Goal: Task Accomplishment & Management: Use online tool/utility

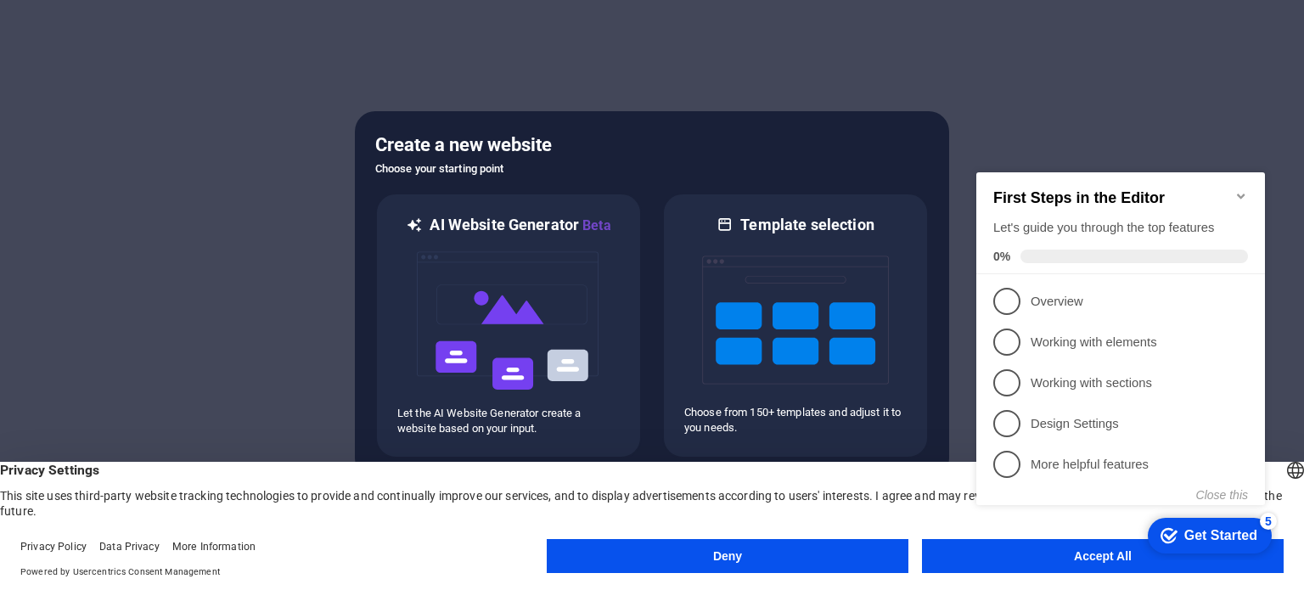
click at [1090, 565] on button "Accept All" at bounding box center [1103, 556] width 362 height 34
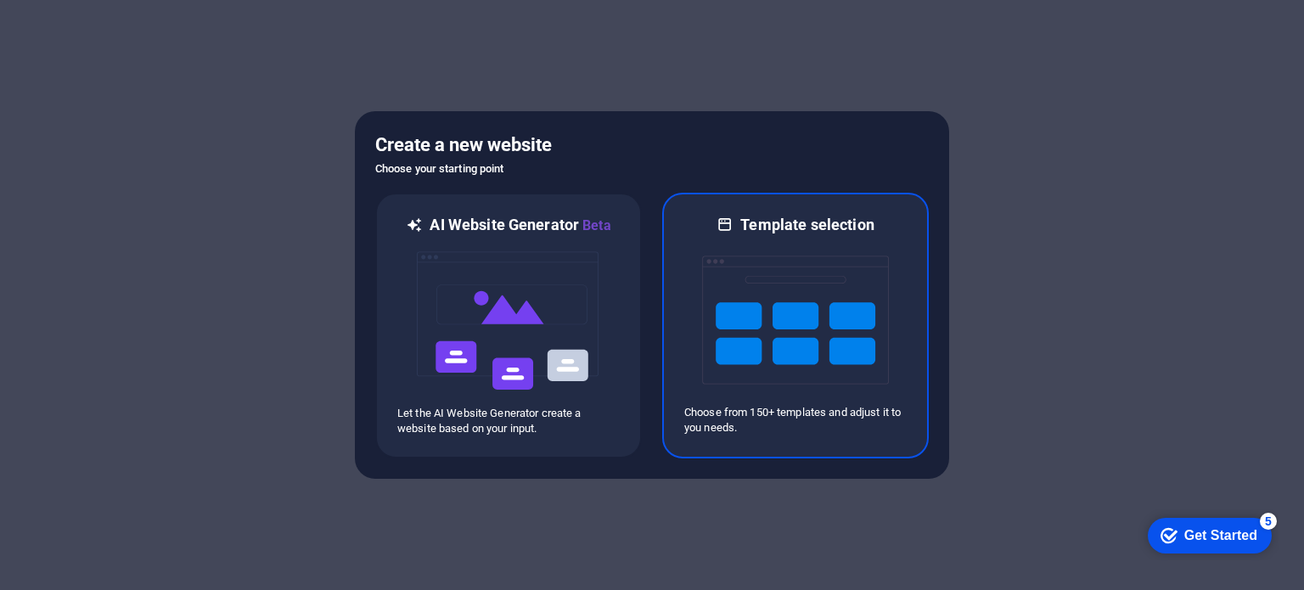
click at [771, 305] on img at bounding box center [795, 320] width 187 height 170
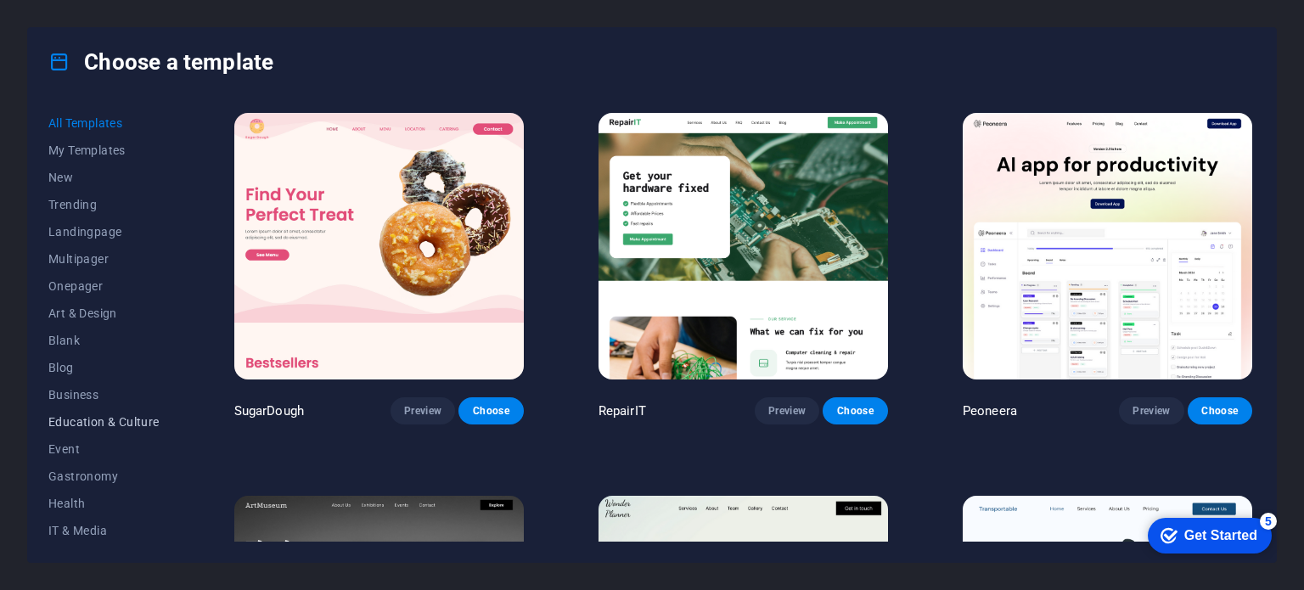
click at [79, 421] on span "Education & Culture" at bounding box center [103, 422] width 111 height 14
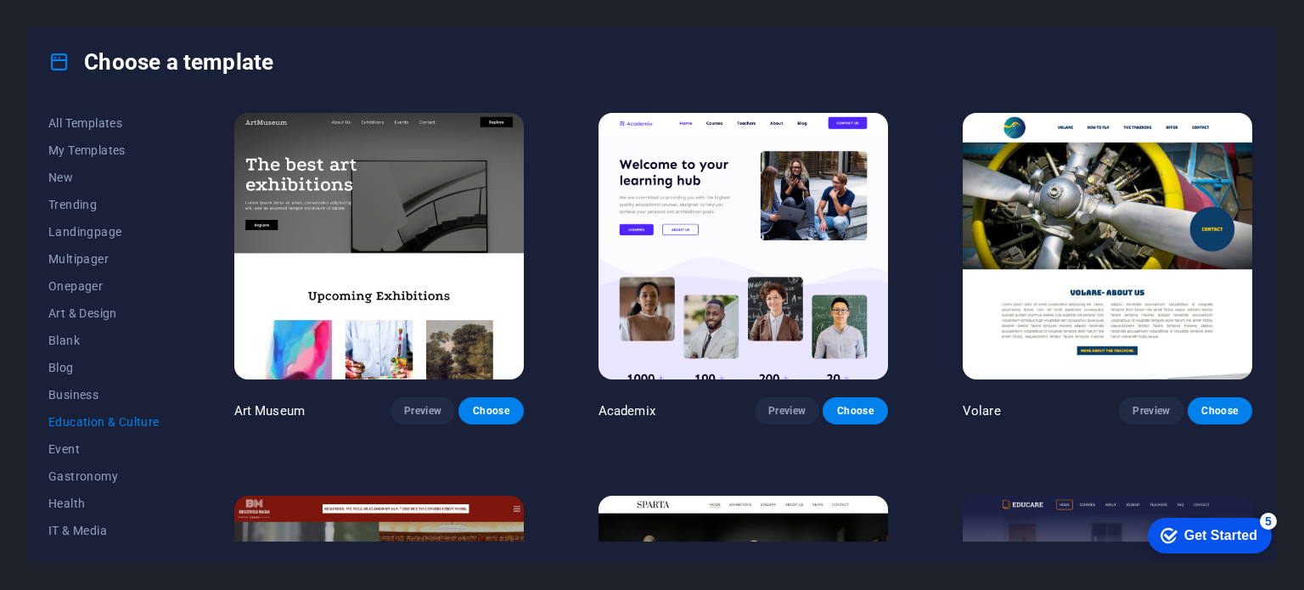
scroll to position [246, 0]
click at [63, 283] on span "IT & Media" at bounding box center [103, 285] width 111 height 14
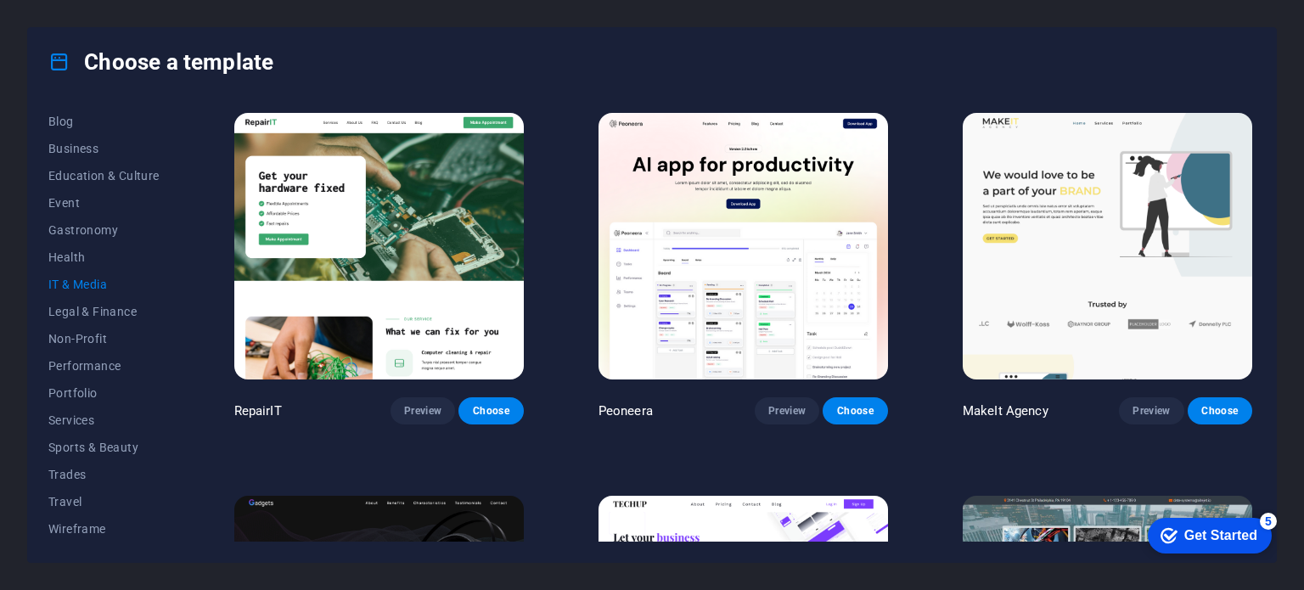
click at [54, 283] on span "IT & Media" at bounding box center [103, 285] width 111 height 14
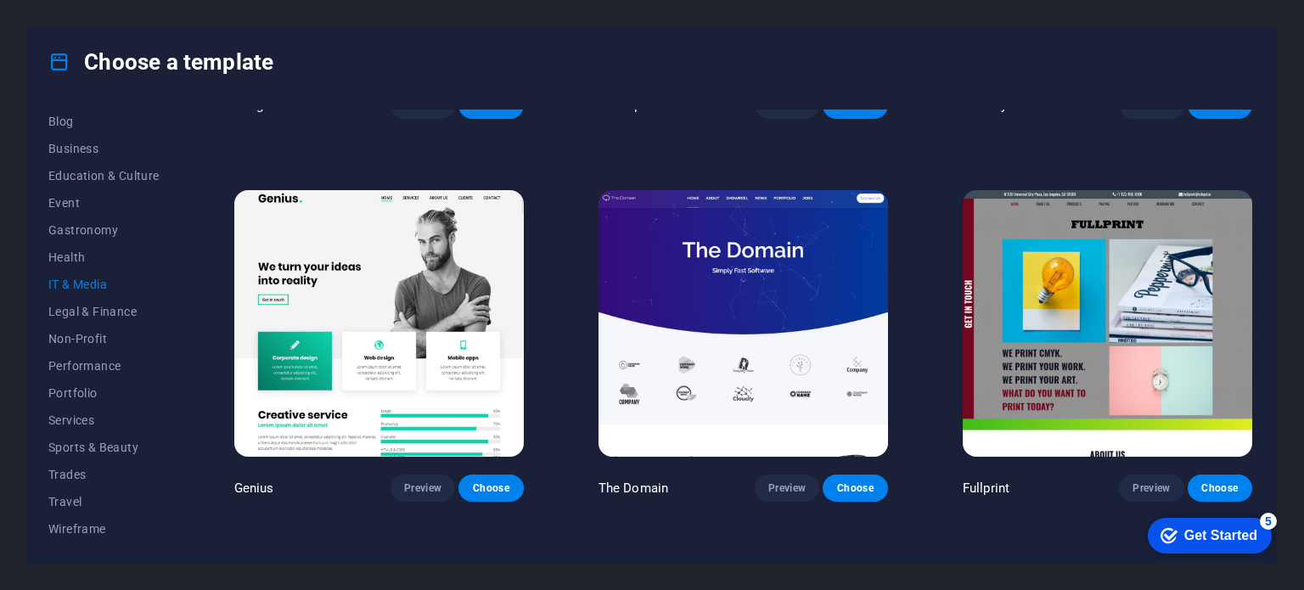
scroll to position [686, 0]
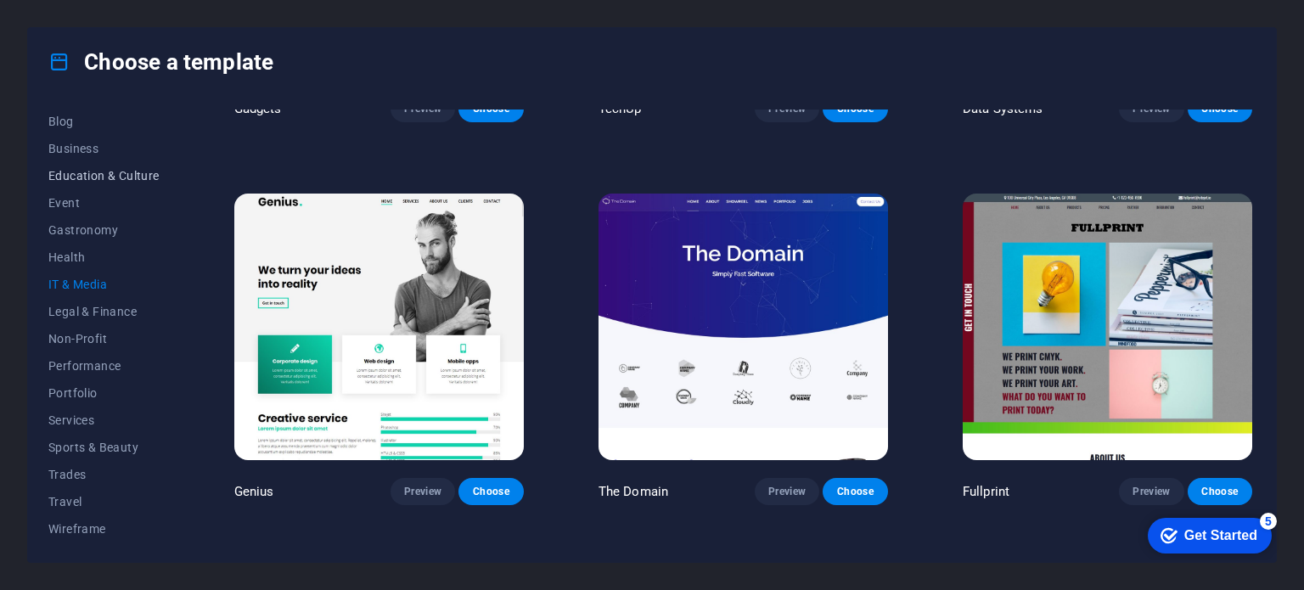
click at [106, 177] on span "Education & Culture" at bounding box center [103, 176] width 111 height 14
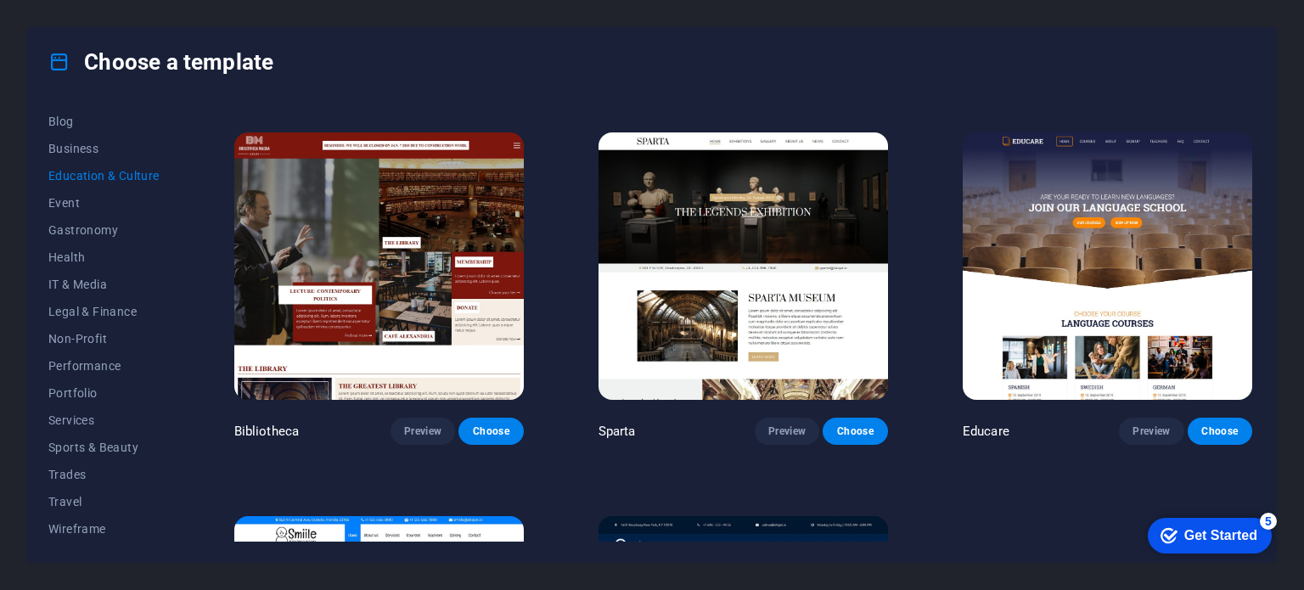
scroll to position [304, 0]
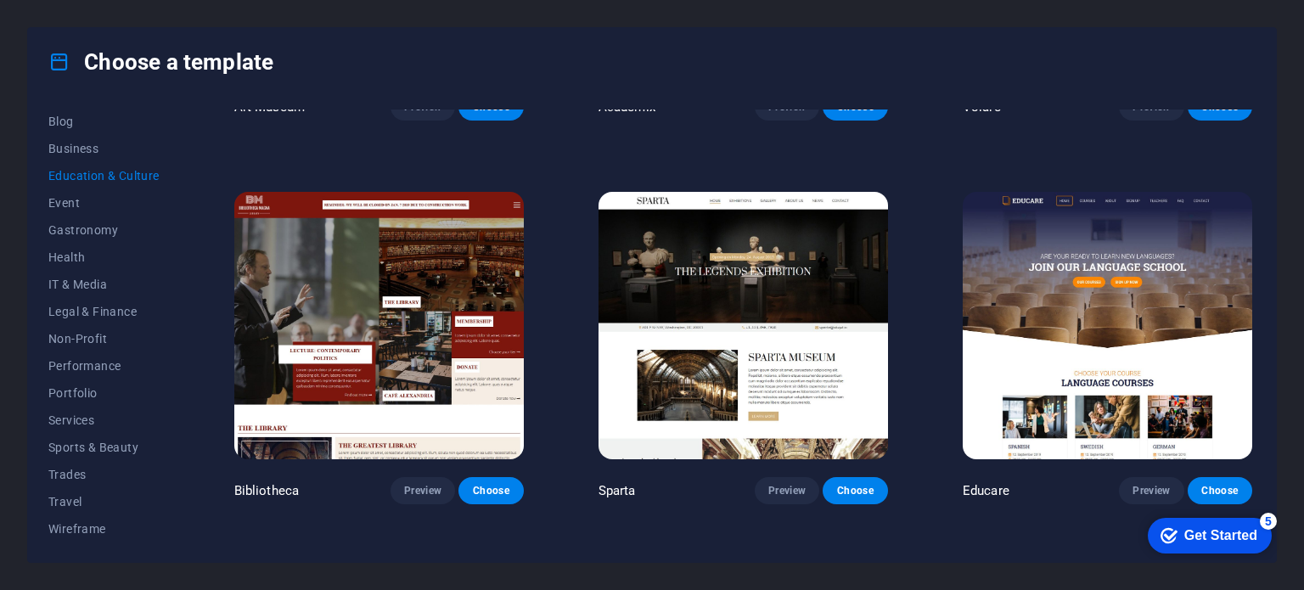
click at [1267, 519] on div "5" at bounding box center [1267, 521] width 17 height 17
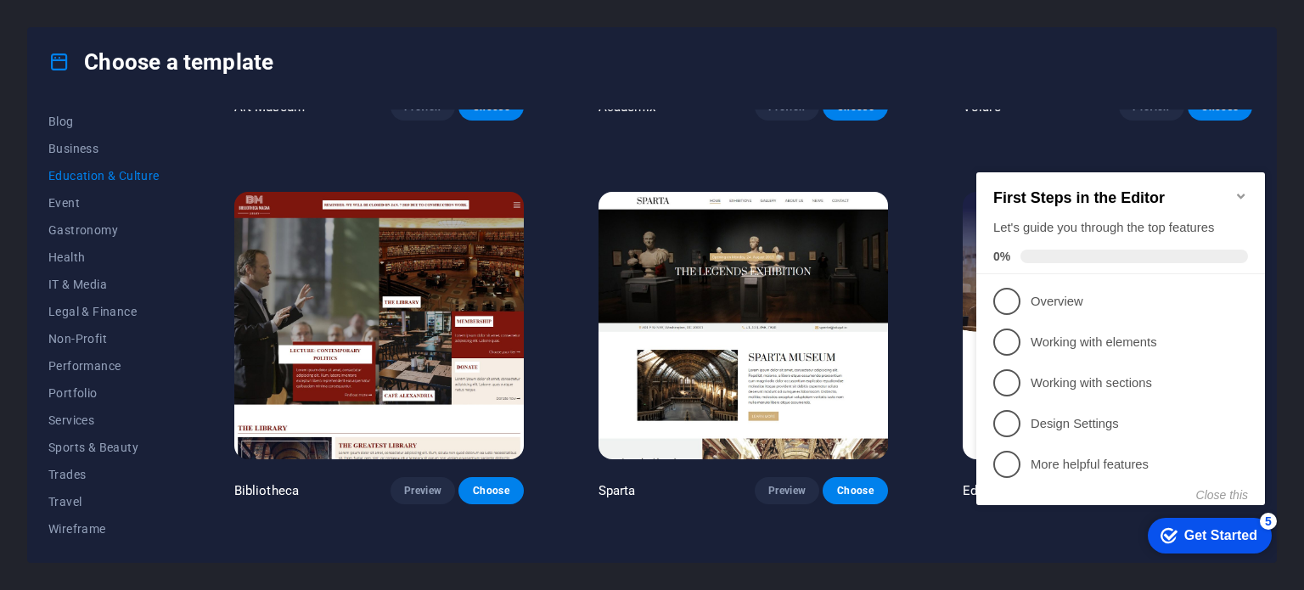
drag, startPoint x: 1242, startPoint y: 184, endPoint x: 1241, endPoint y: 205, distance: 21.2
click at [1241, 189] on icon "Minimize checklist" at bounding box center [1241, 196] width 14 height 14
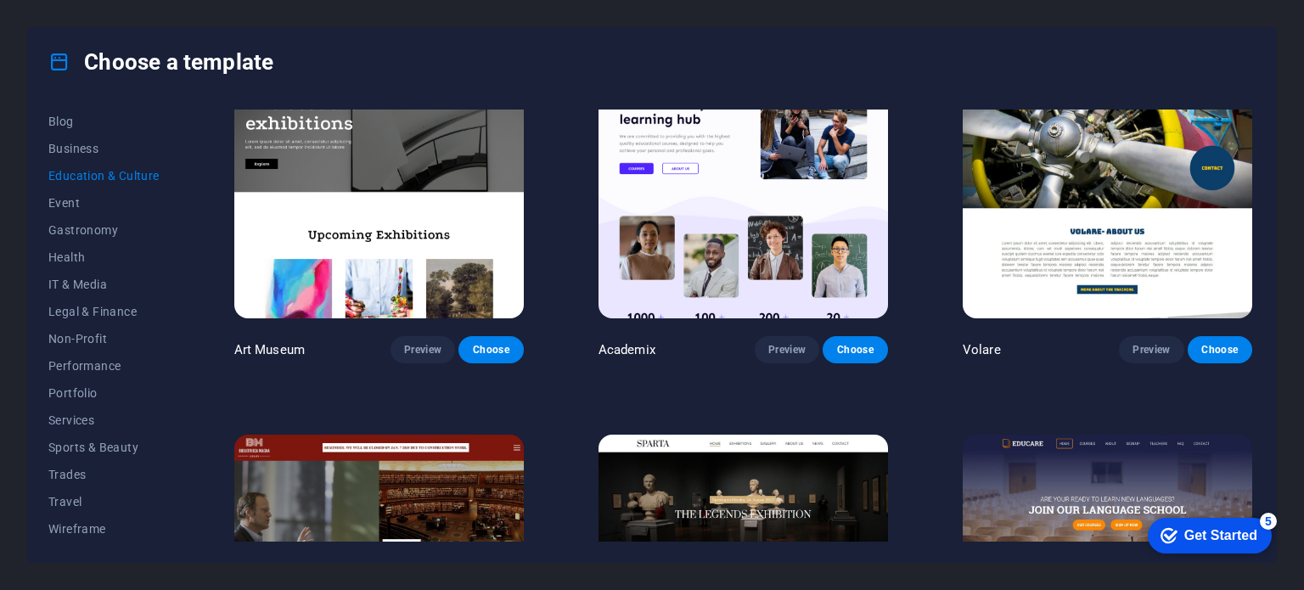
scroll to position [0, 0]
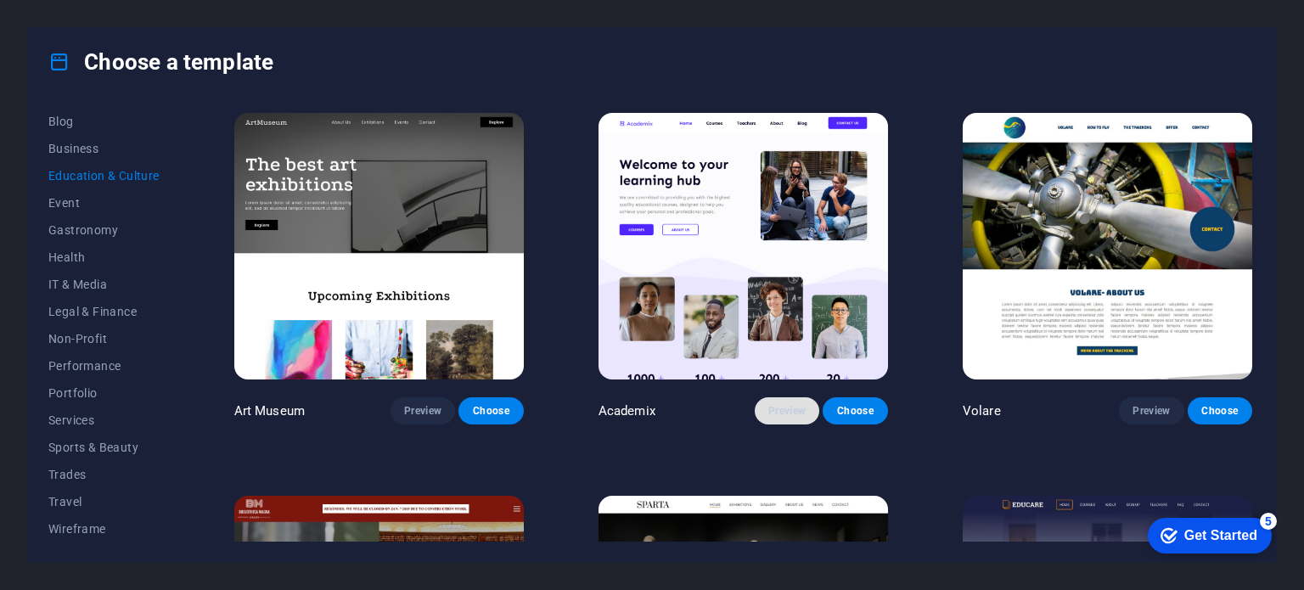
click at [788, 410] on span "Preview" at bounding box center [786, 411] width 37 height 14
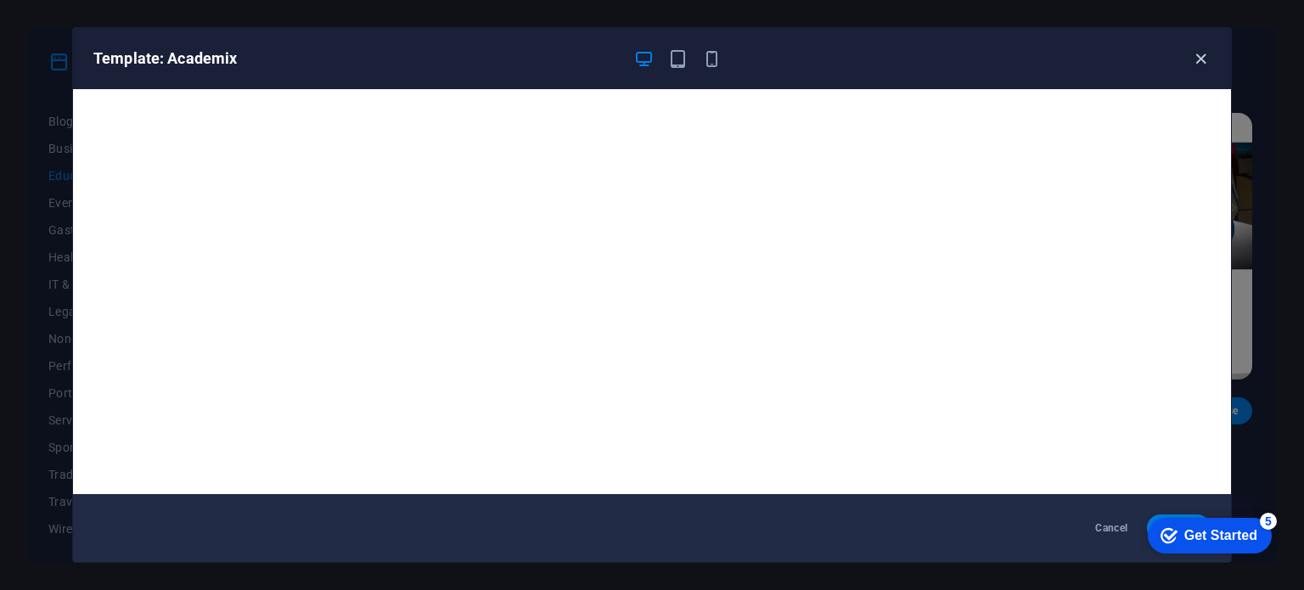
click at [1202, 53] on icon "button" at bounding box center [1201, 59] width 20 height 20
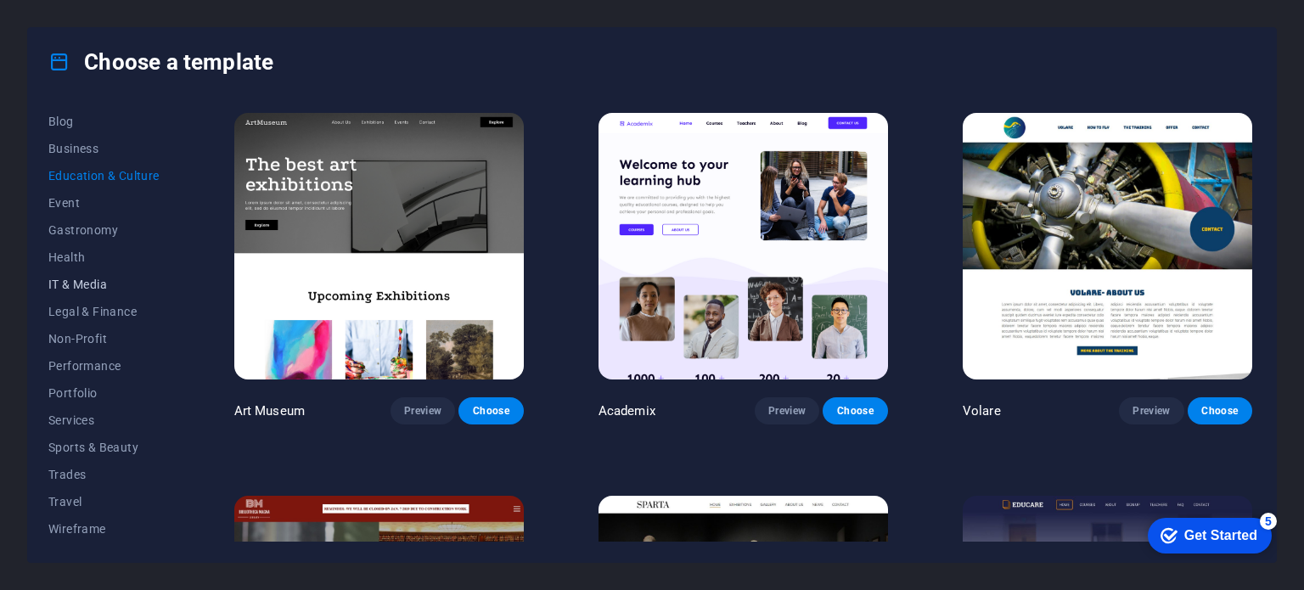
click at [55, 278] on span "IT & Media" at bounding box center [103, 285] width 111 height 14
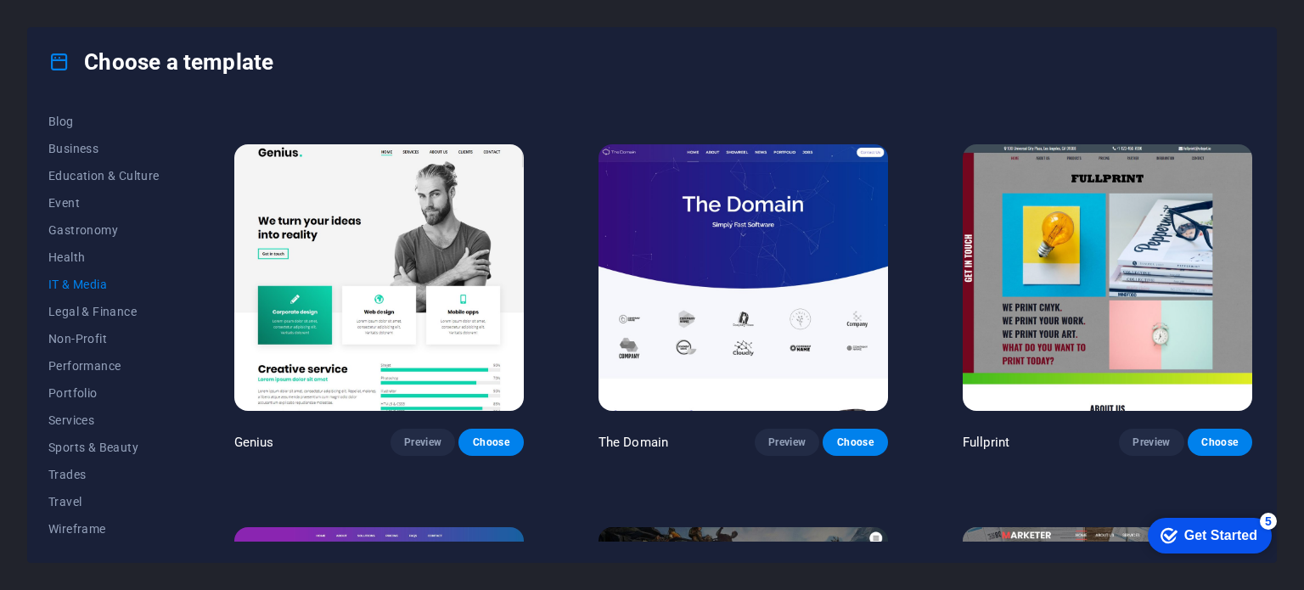
scroll to position [1025, 0]
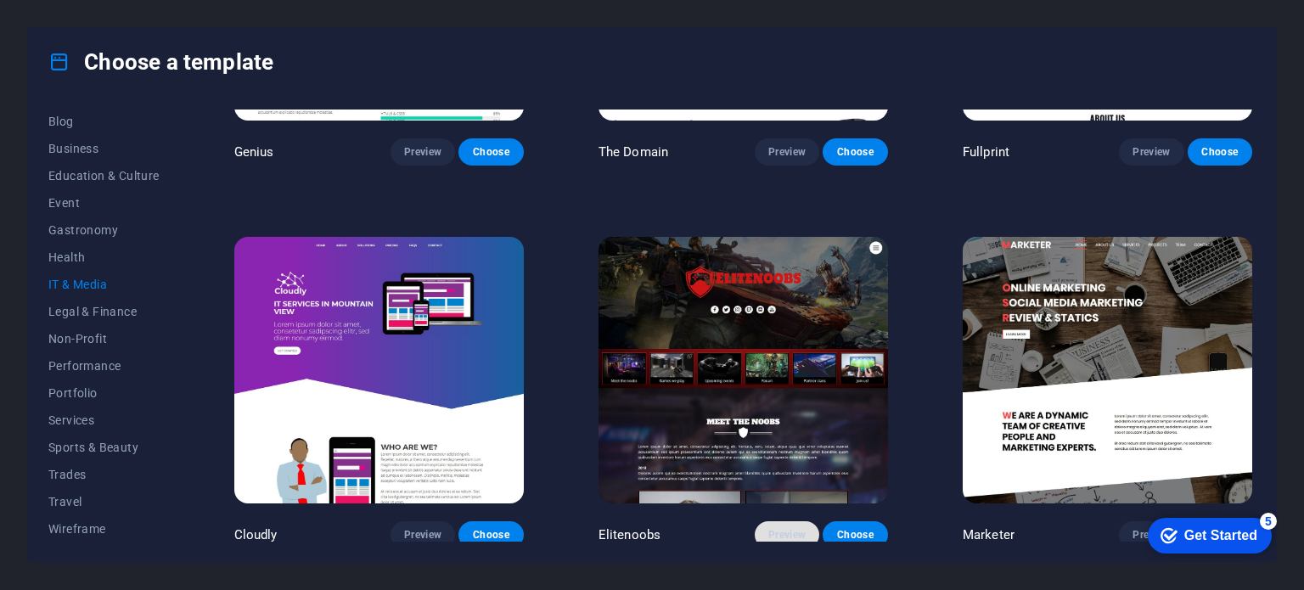
click at [773, 528] on span "Preview" at bounding box center [786, 535] width 37 height 14
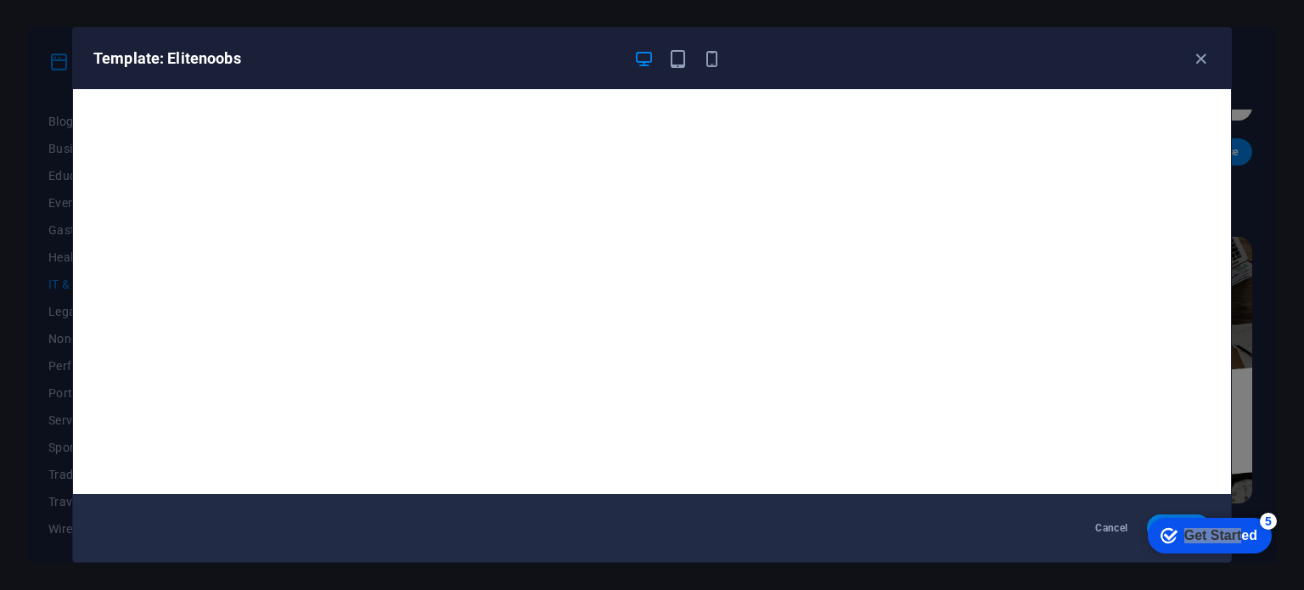
drag, startPoint x: 1239, startPoint y: 536, endPoint x: 1212, endPoint y: 420, distance: 118.6
click at [1212, 509] on html "checkmark Get Started 5 First Steps in the Editor Let's guide you through the t…" at bounding box center [1206, 534] width 144 height 51
click at [1096, 569] on div "Template: Elitenoobs Cancel Choose" at bounding box center [652, 295] width 1304 height 590
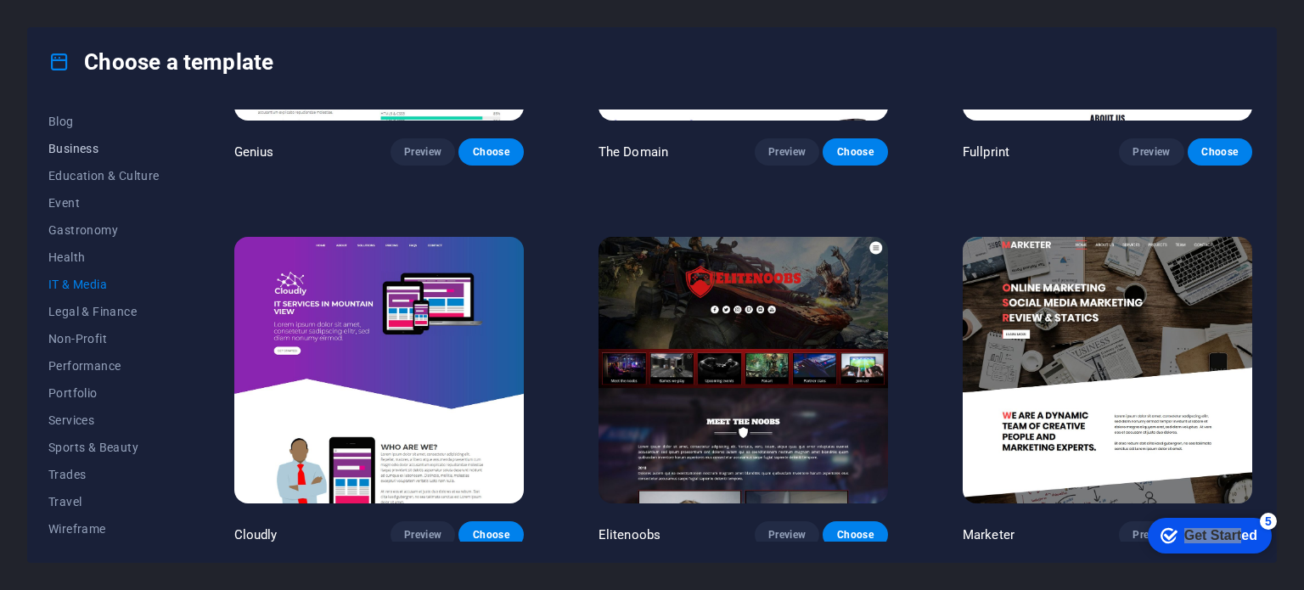
click at [66, 144] on span "Business" at bounding box center [103, 149] width 111 height 14
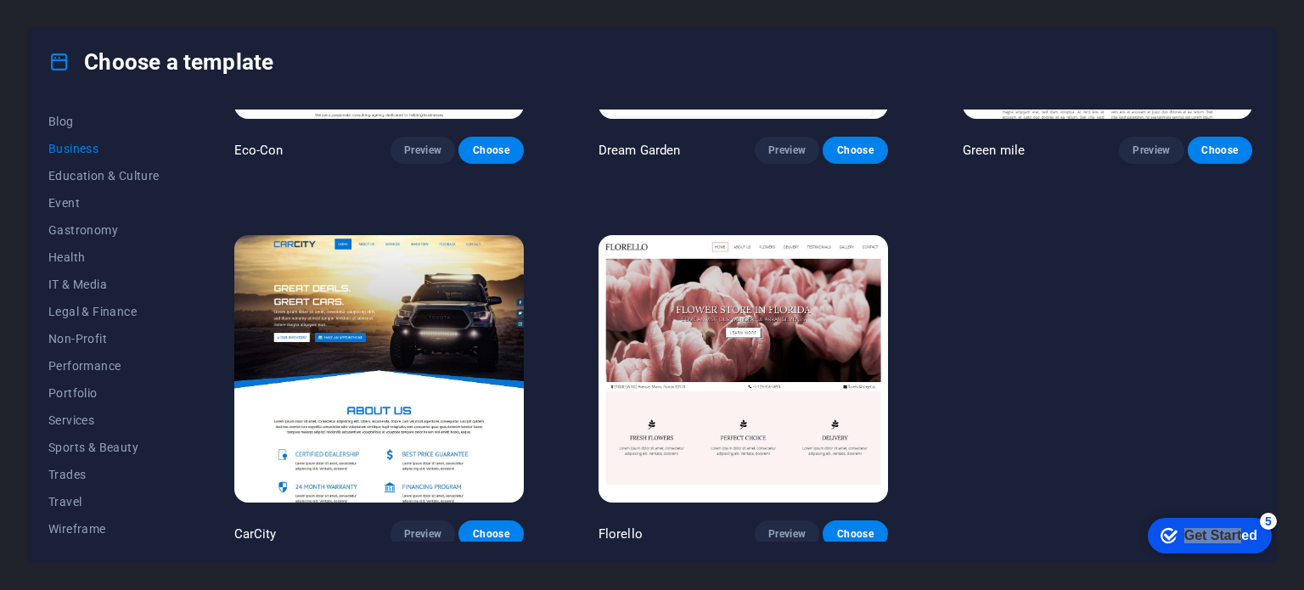
scroll to position [261, 0]
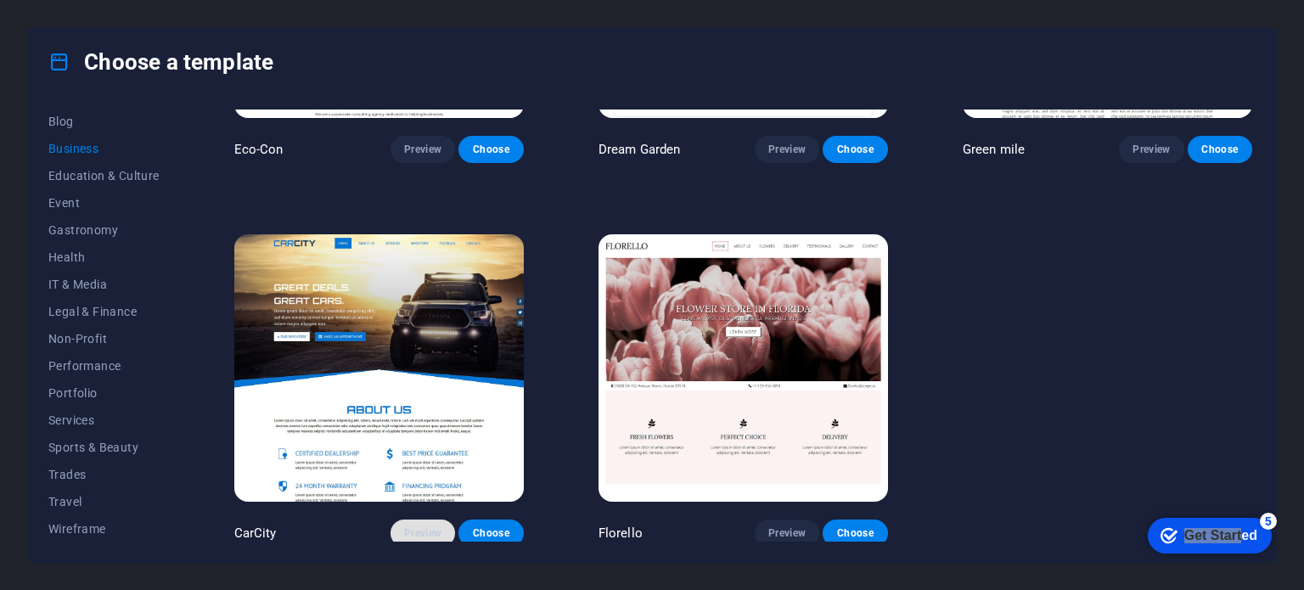
click at [438, 531] on span "Preview" at bounding box center [422, 533] width 37 height 14
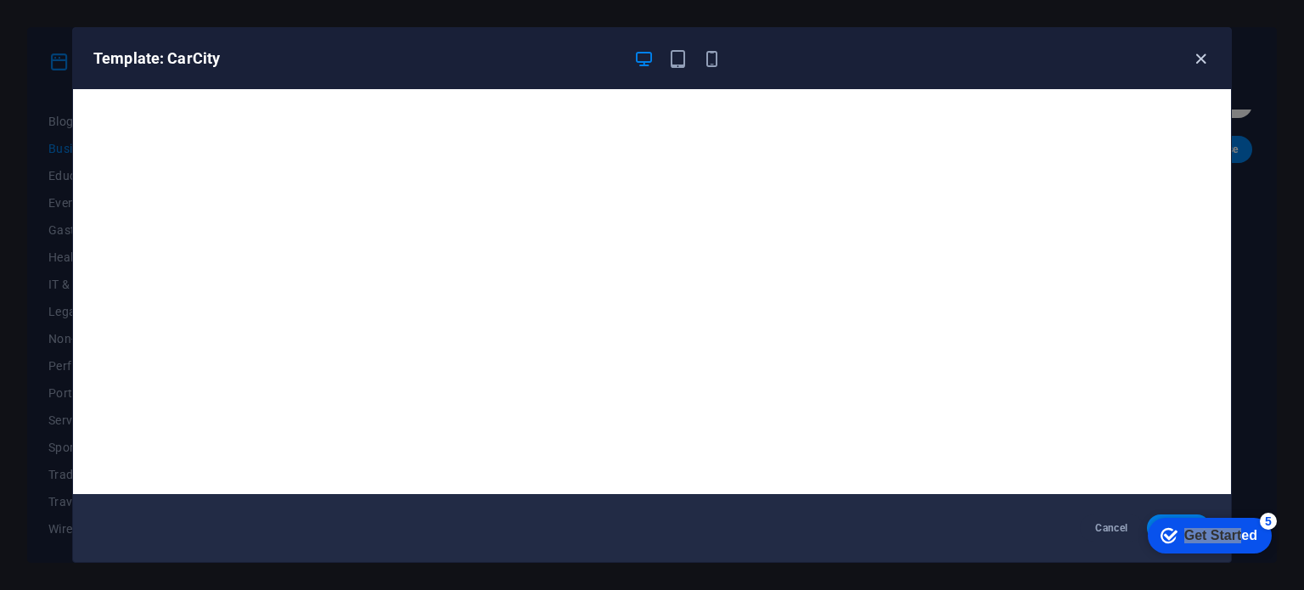
click at [1204, 62] on icon "button" at bounding box center [1201, 59] width 20 height 20
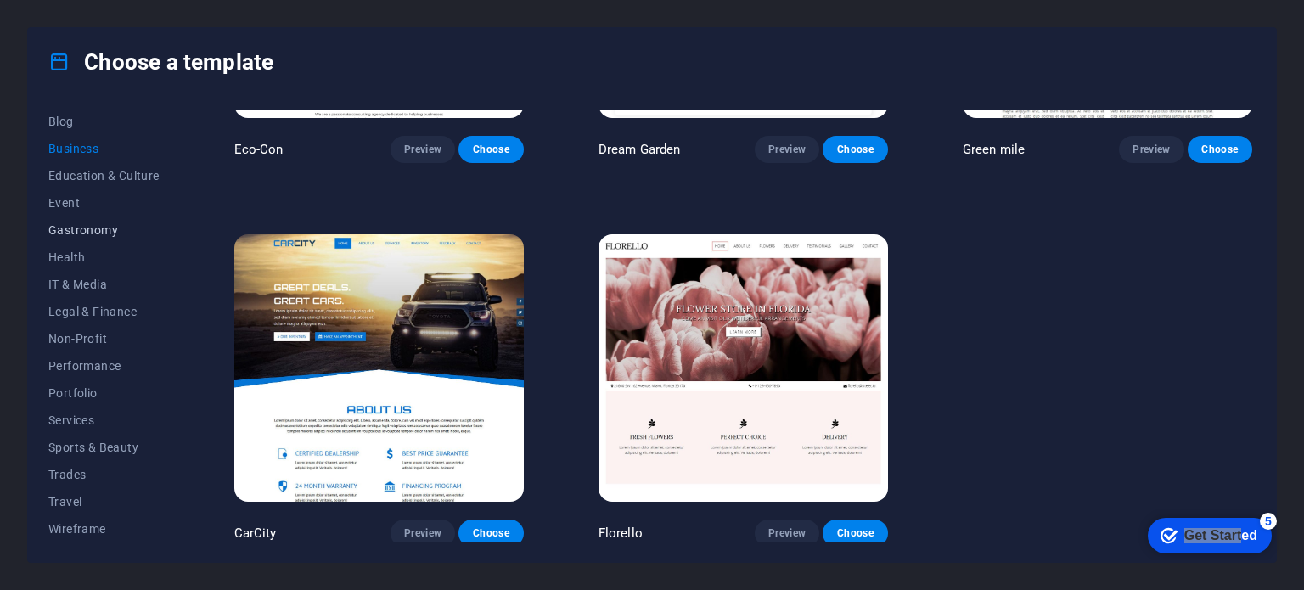
click at [104, 234] on span "Gastronomy" at bounding box center [103, 230] width 111 height 14
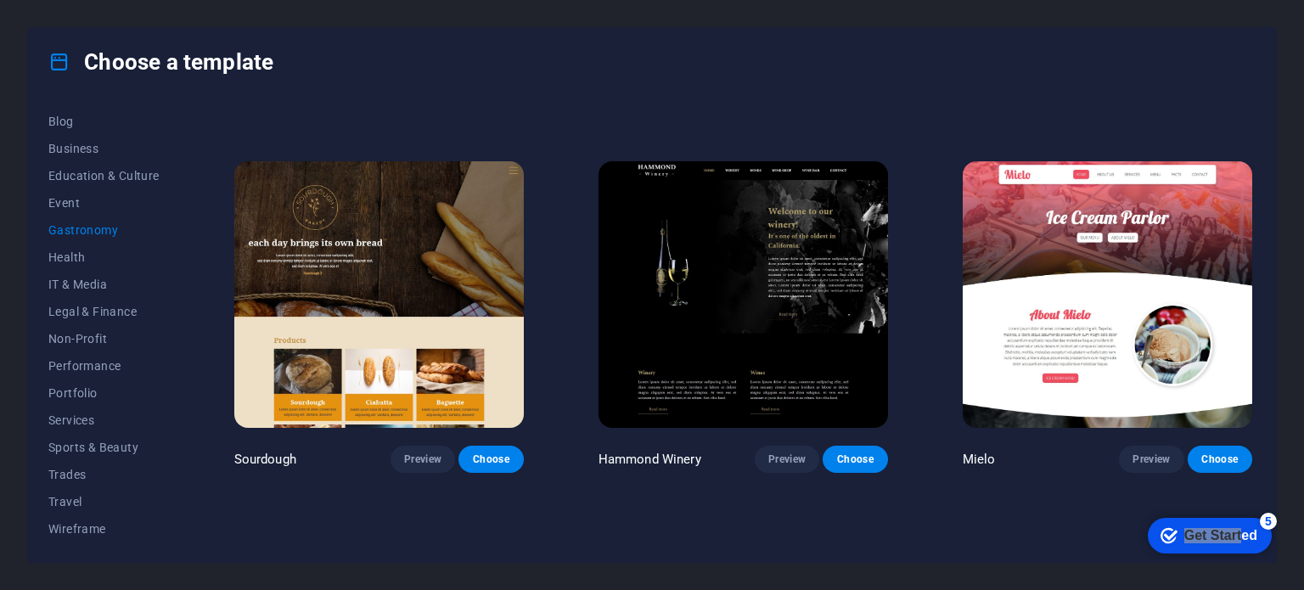
scroll to position [1110, 0]
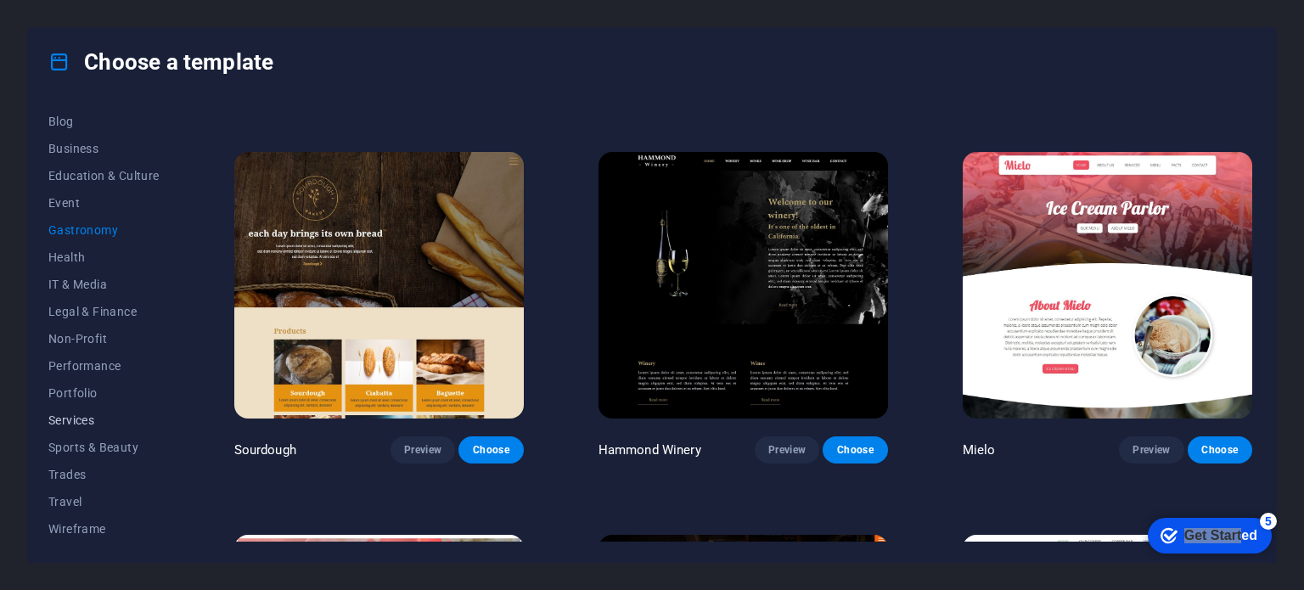
click at [80, 424] on span "Services" at bounding box center [103, 420] width 111 height 14
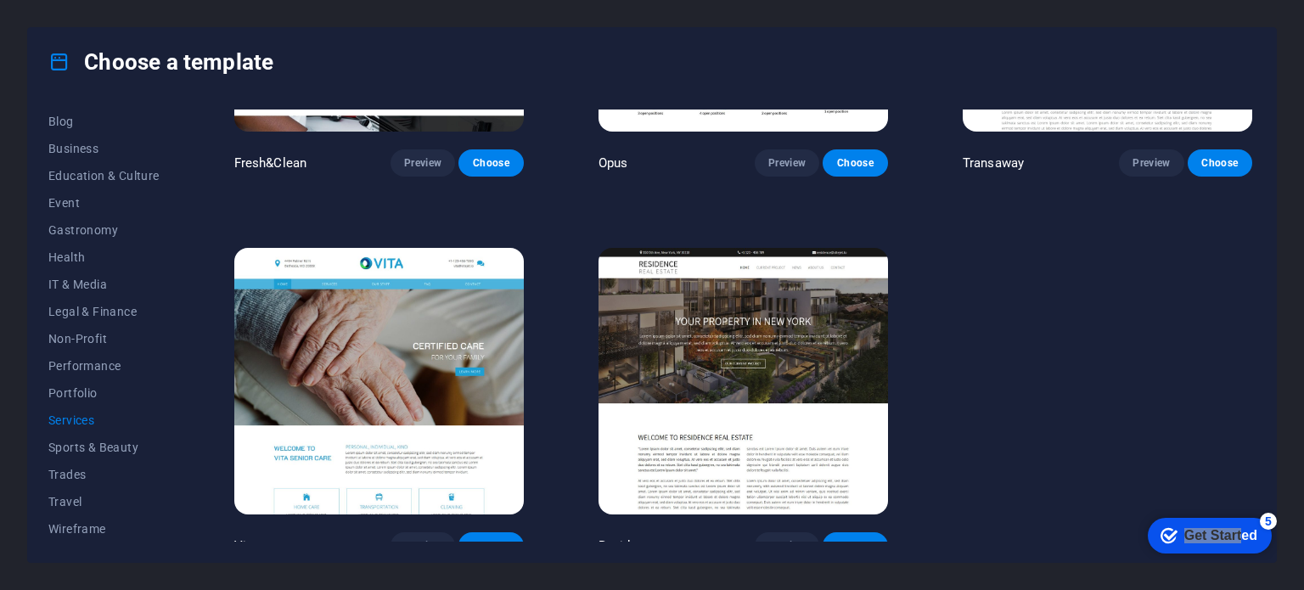
scroll to position [2169, 0]
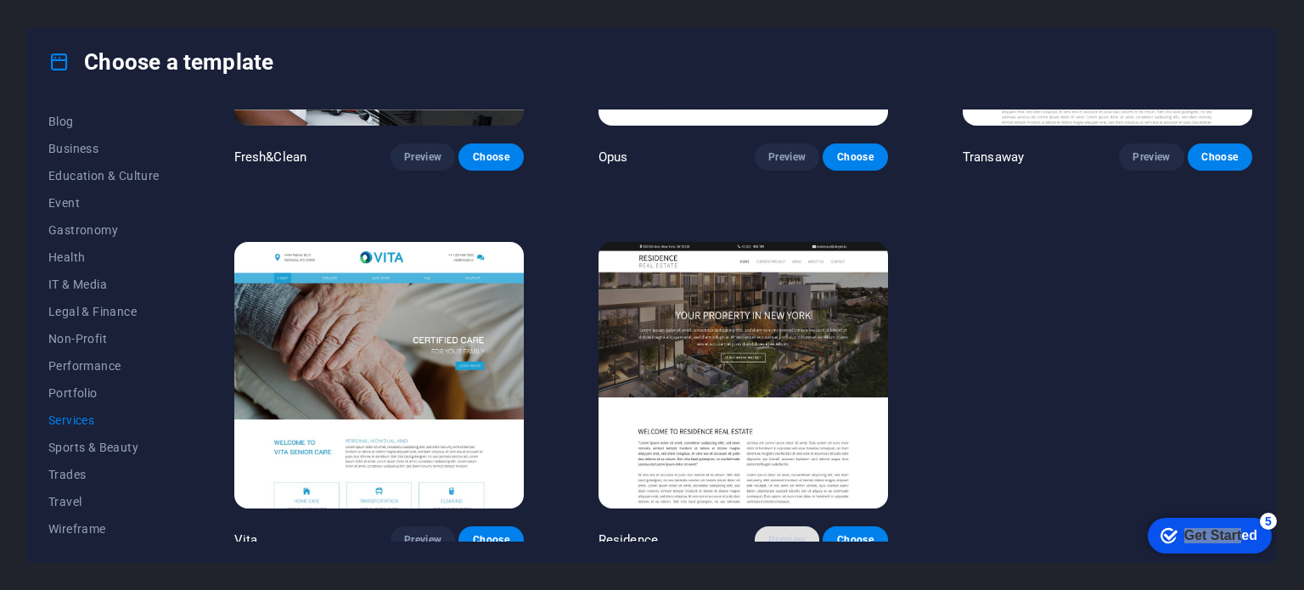
click at [778, 534] on span "Preview" at bounding box center [786, 540] width 37 height 14
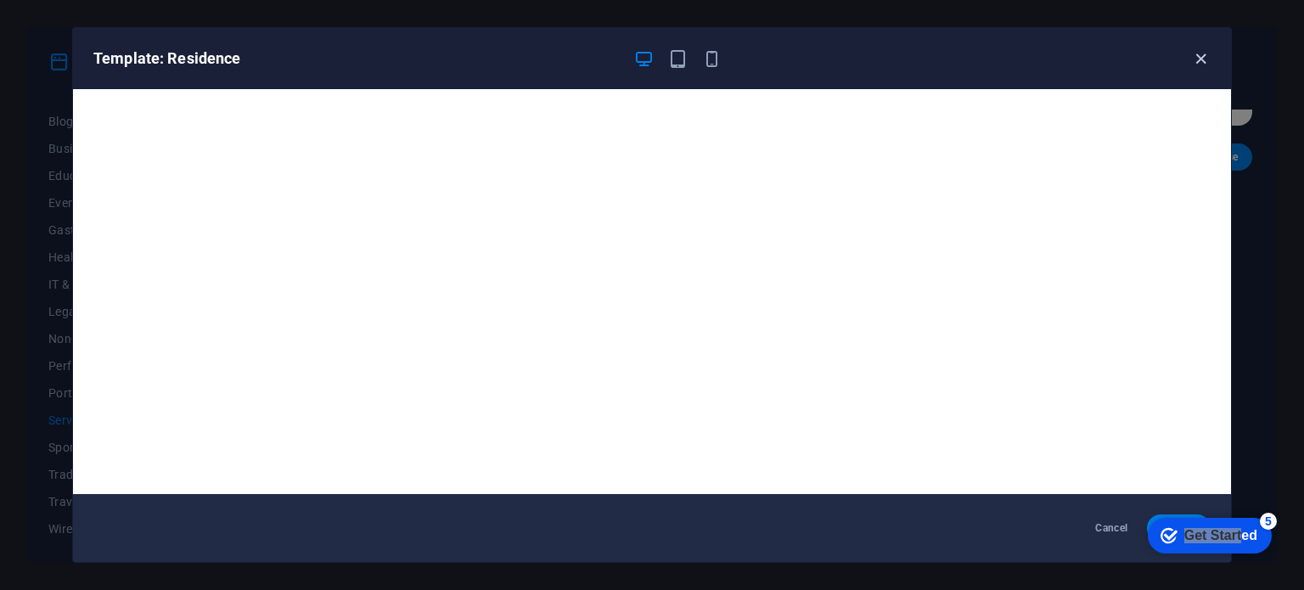
click at [1205, 49] on icon "button" at bounding box center [1201, 59] width 20 height 20
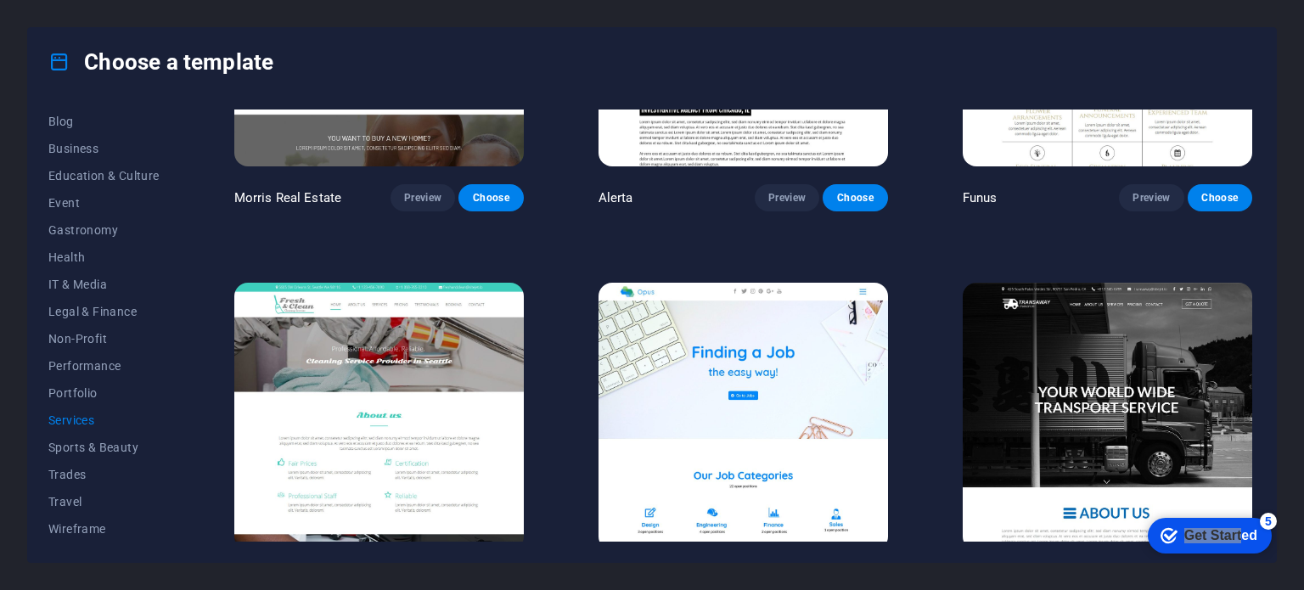
scroll to position [1660, 0]
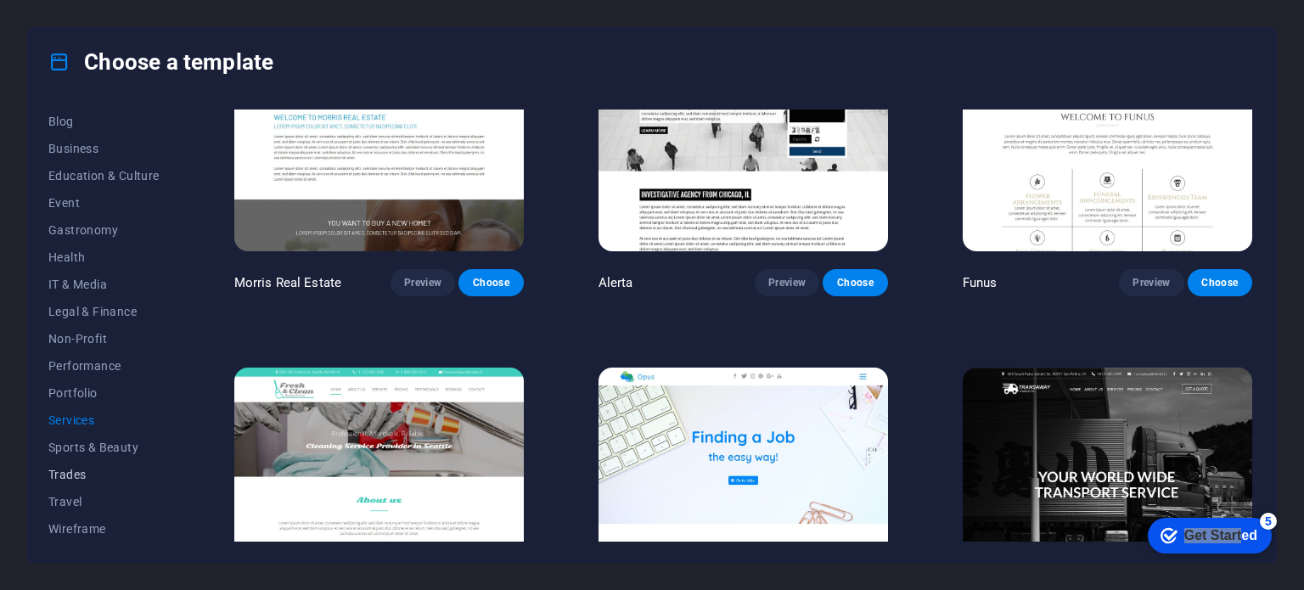
click at [73, 478] on span "Trades" at bounding box center [103, 475] width 111 height 14
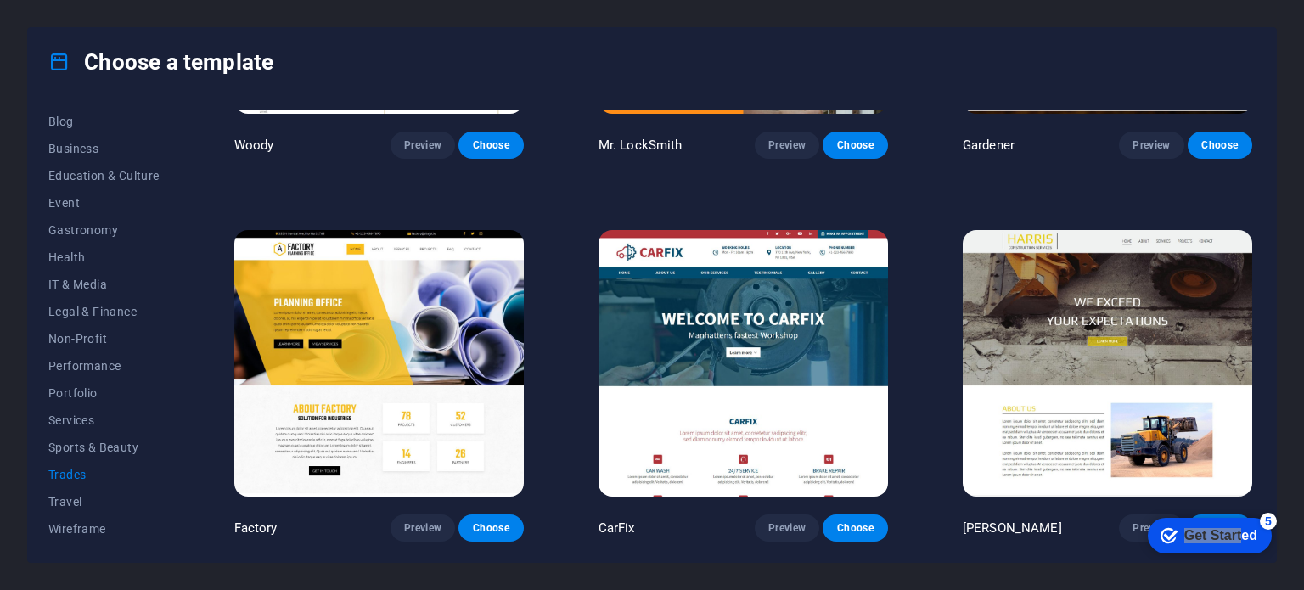
scroll to position [0, 0]
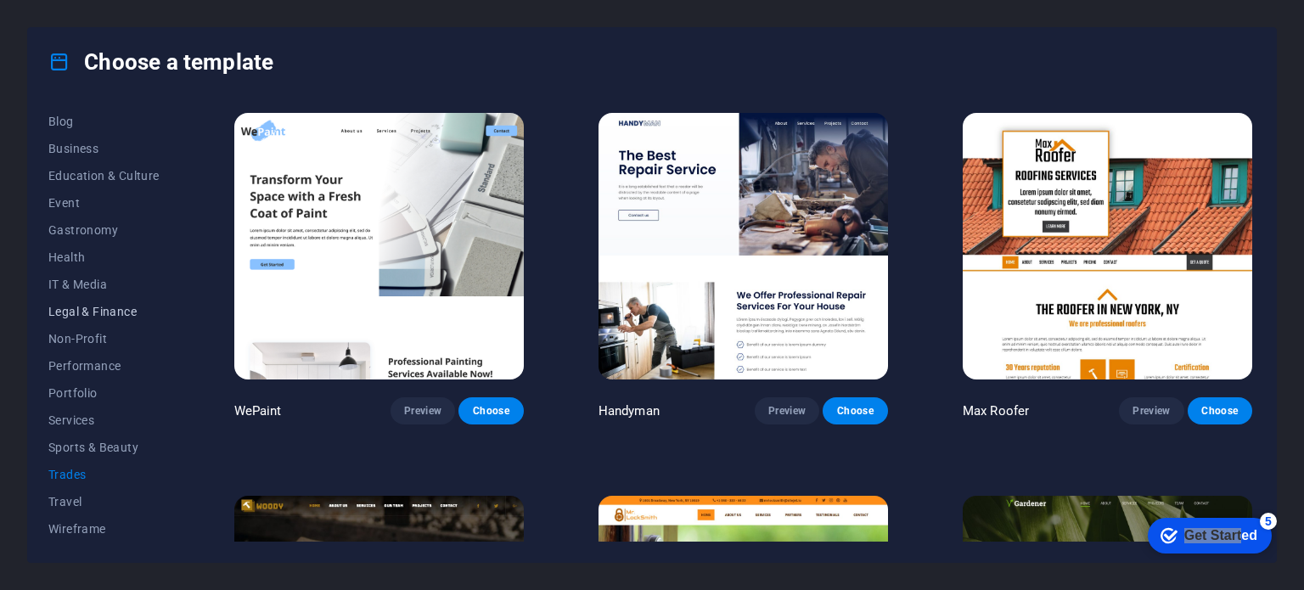
click at [68, 312] on span "Legal & Finance" at bounding box center [103, 312] width 111 height 14
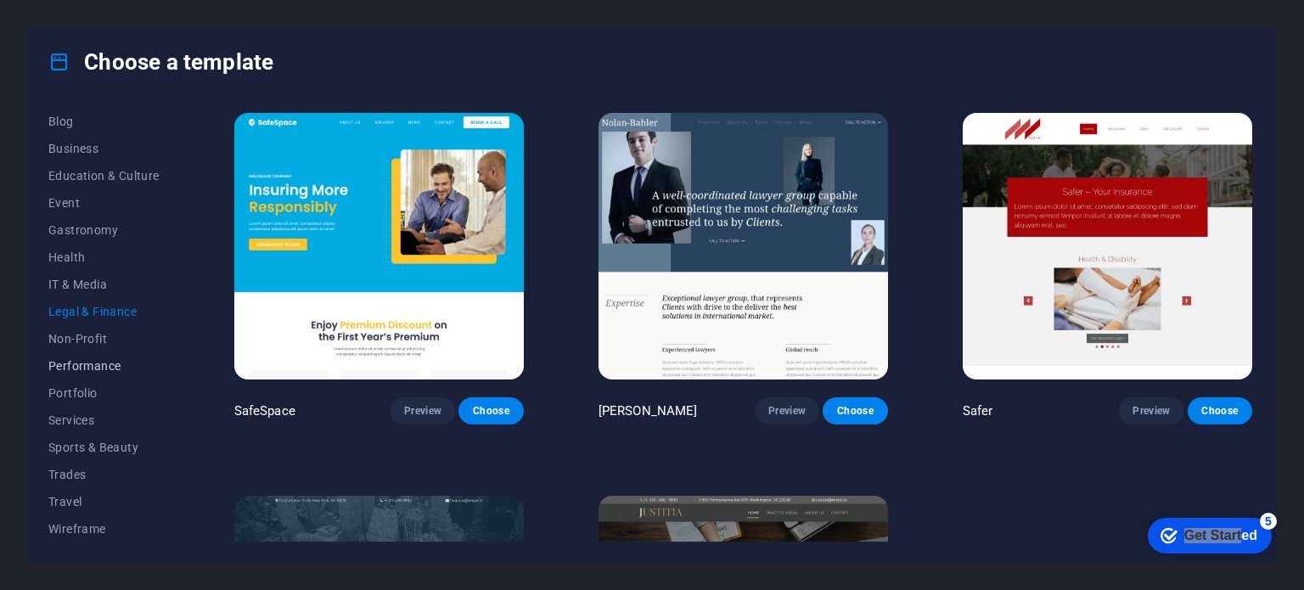
click at [79, 364] on span "Performance" at bounding box center [103, 366] width 111 height 14
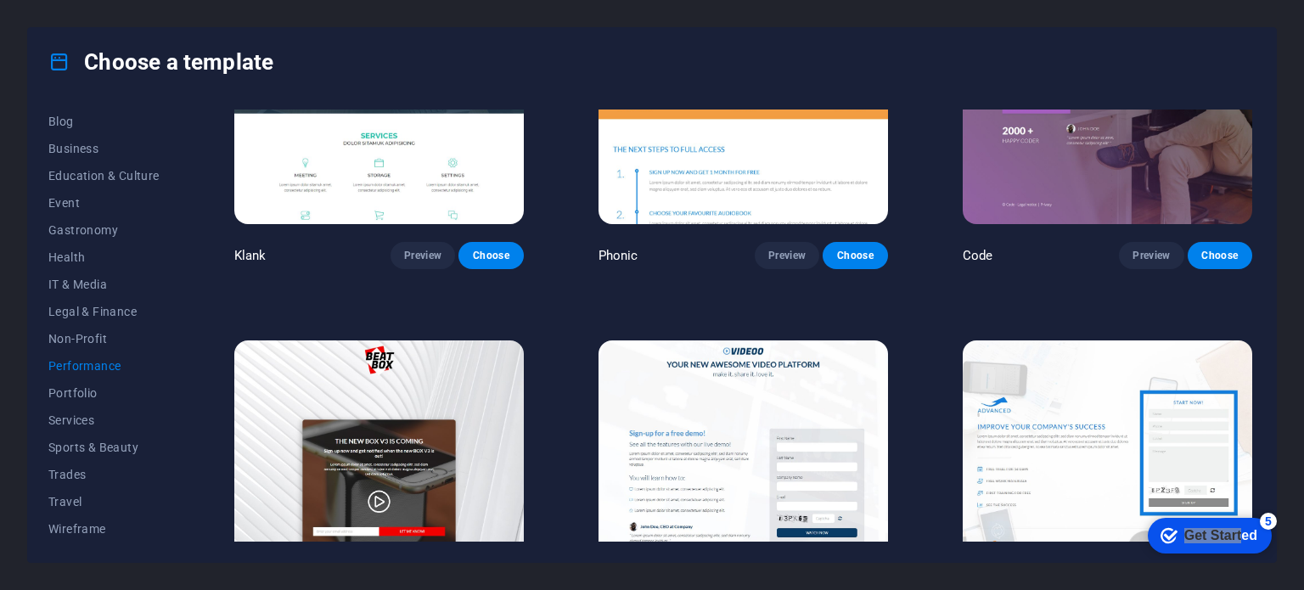
scroll to position [339, 0]
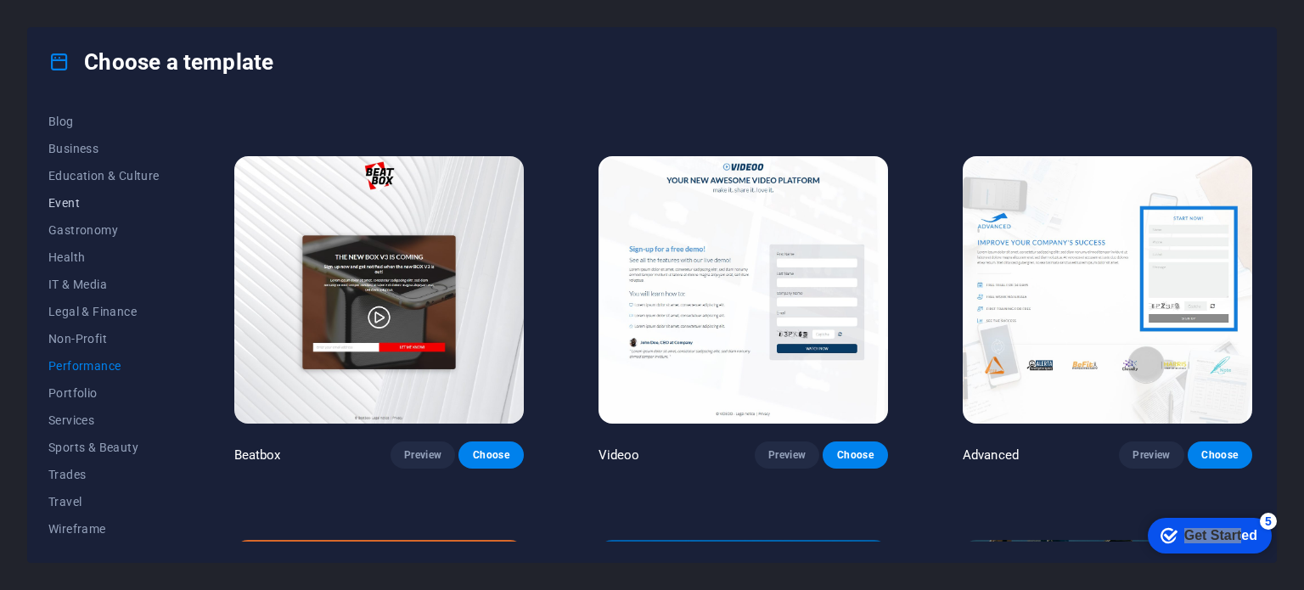
click at [74, 199] on span "Event" at bounding box center [103, 203] width 111 height 14
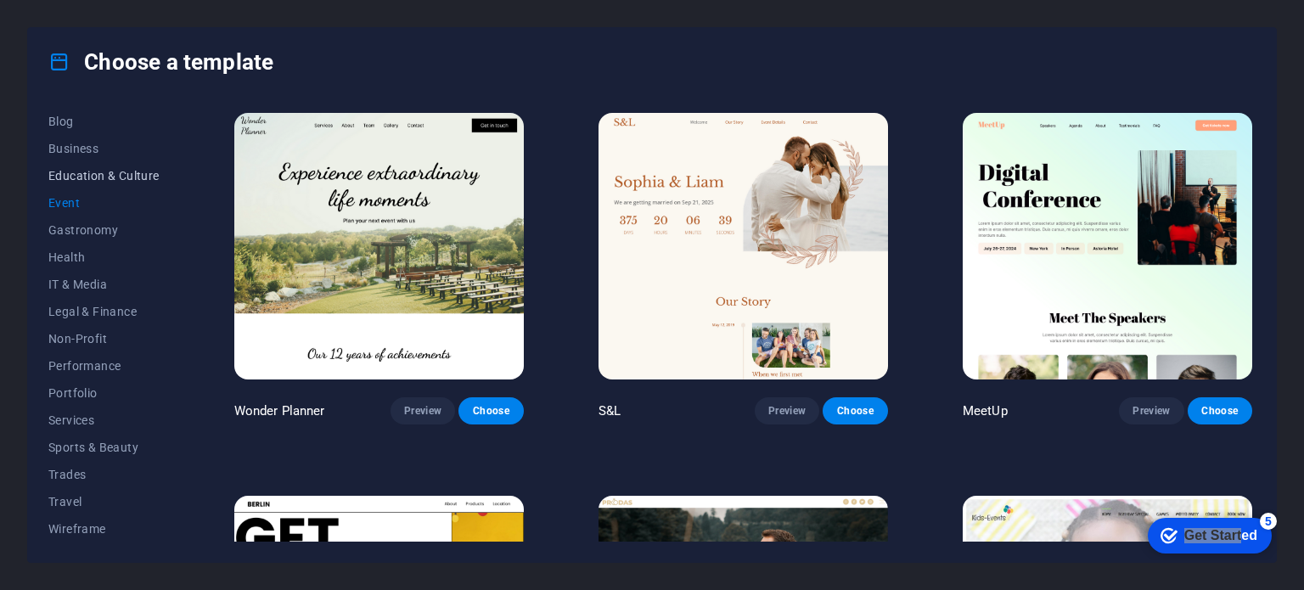
click at [112, 176] on span "Education & Culture" at bounding box center [103, 176] width 111 height 14
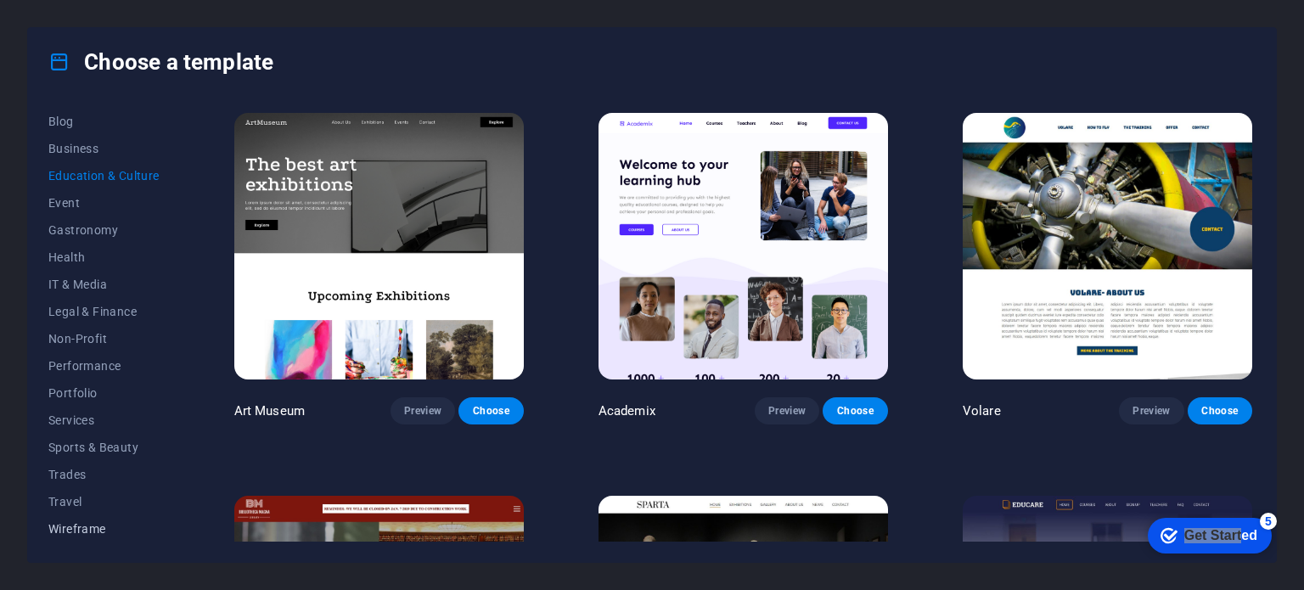
click at [93, 529] on span "Wireframe" at bounding box center [103, 529] width 111 height 14
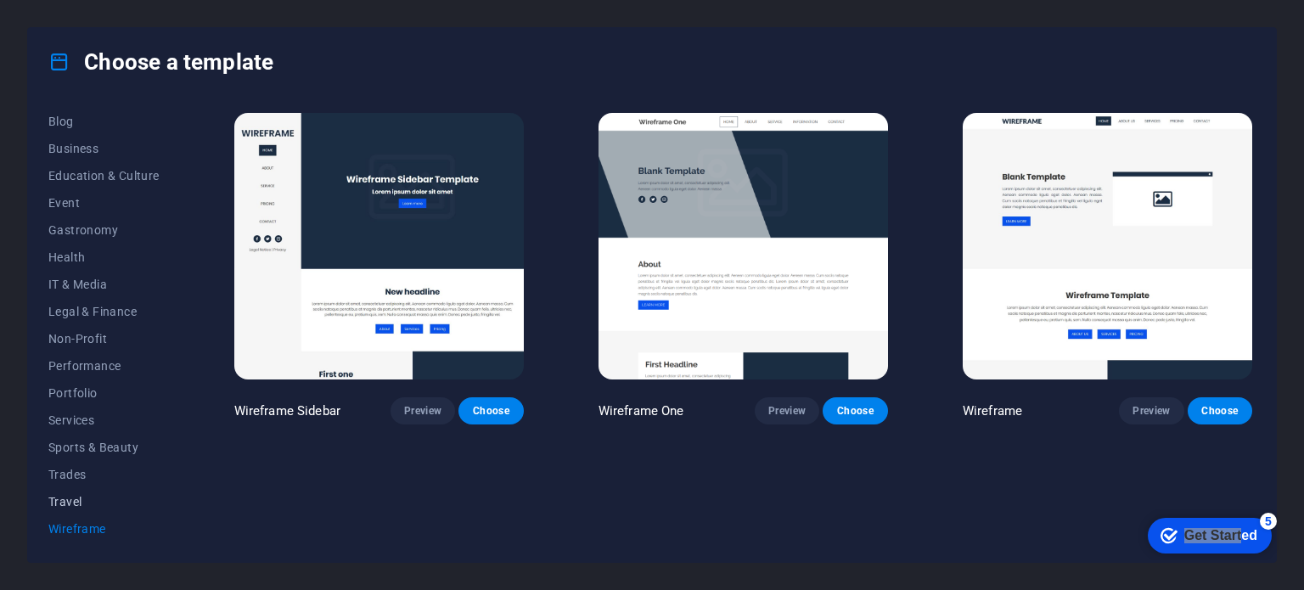
click at [66, 495] on span "Travel" at bounding box center [103, 502] width 111 height 14
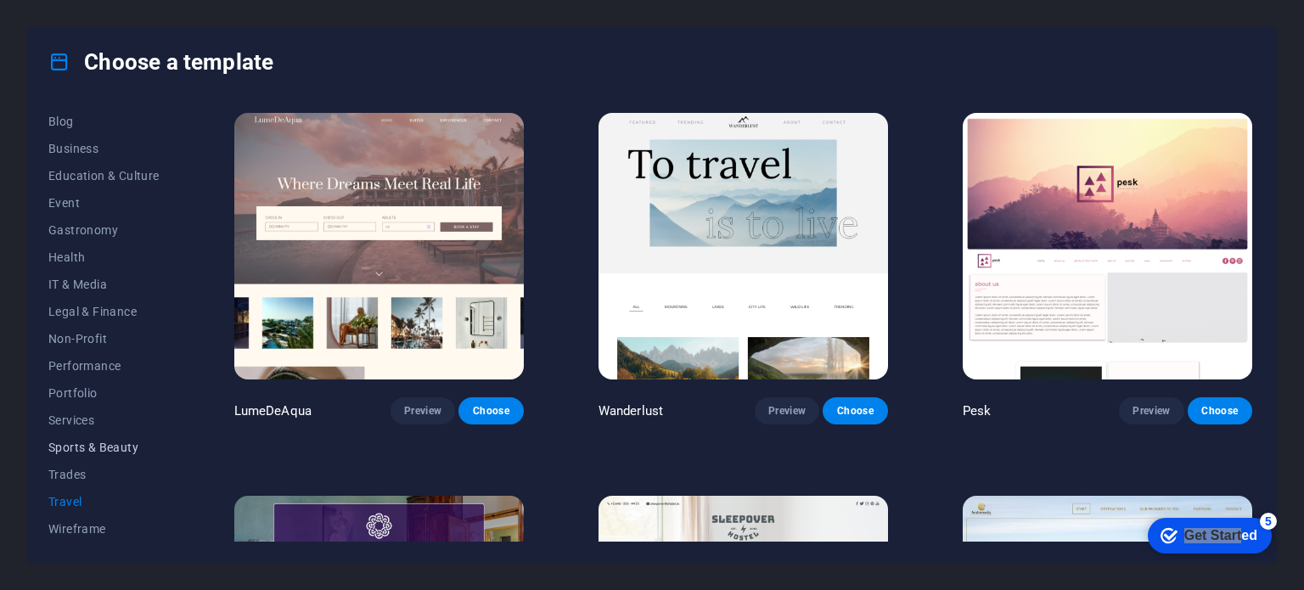
click at [82, 442] on span "Sports & Beauty" at bounding box center [103, 447] width 111 height 14
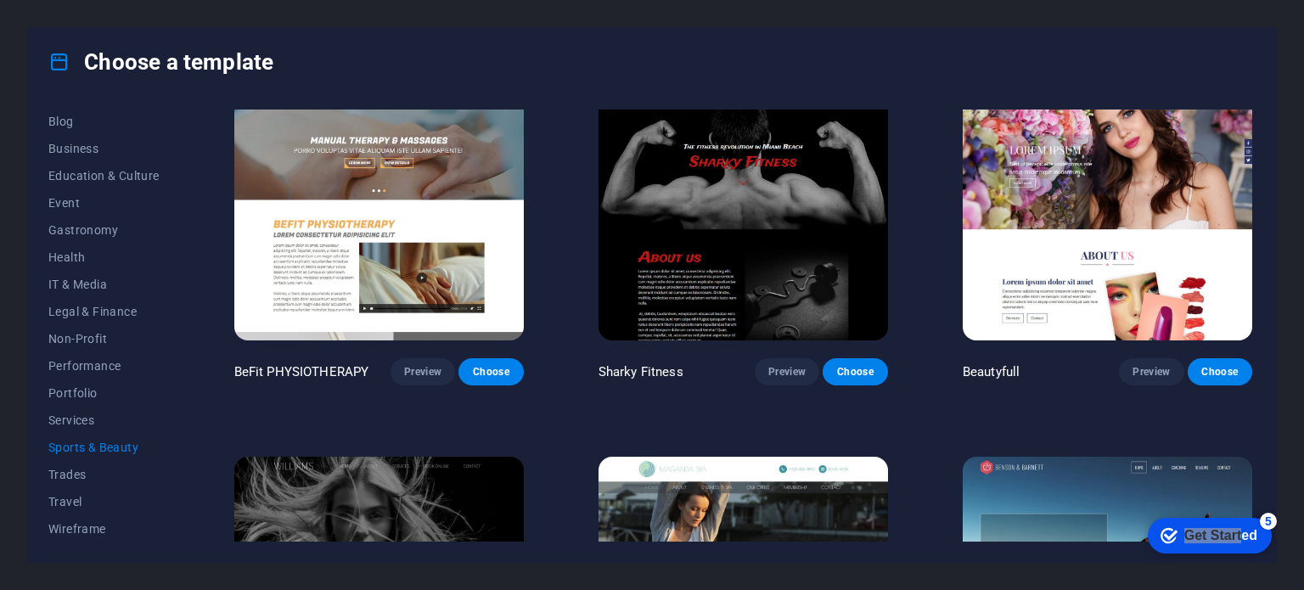
scroll to position [1406, 0]
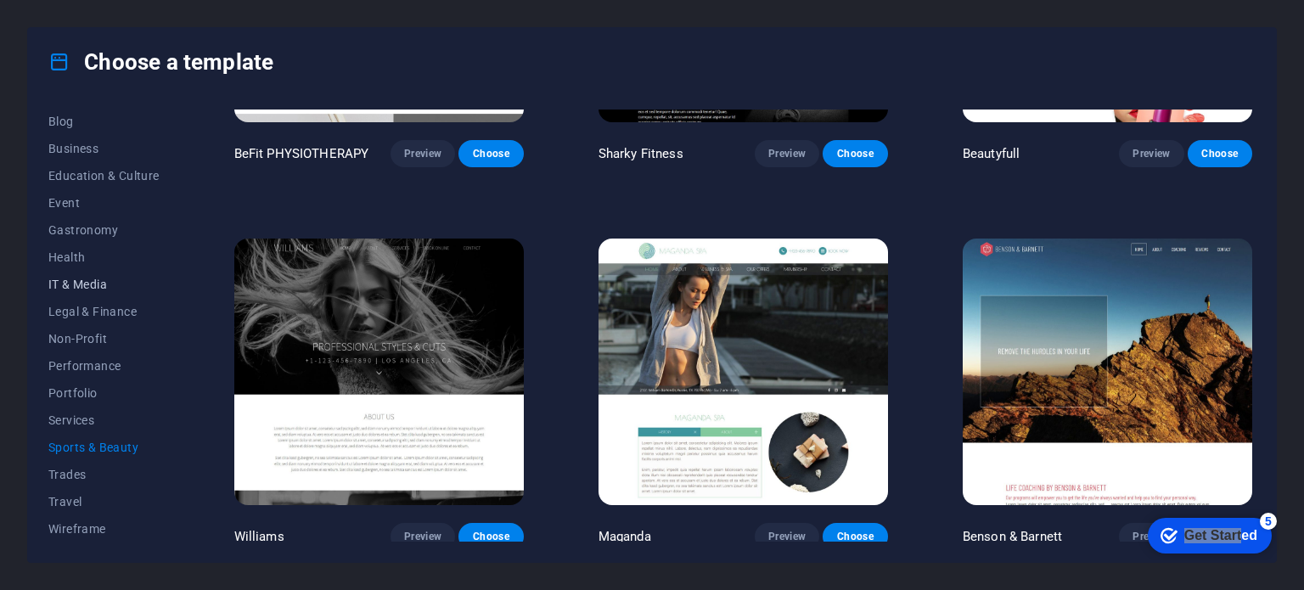
click at [71, 283] on span "IT & Media" at bounding box center [103, 285] width 111 height 14
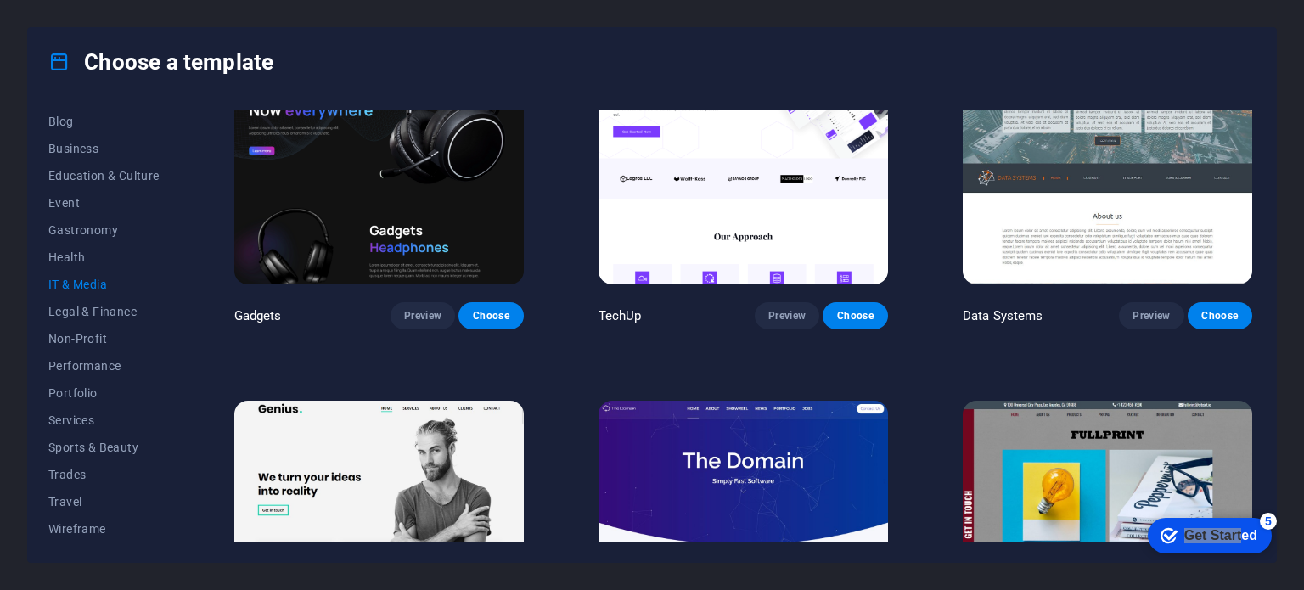
scroll to position [686, 0]
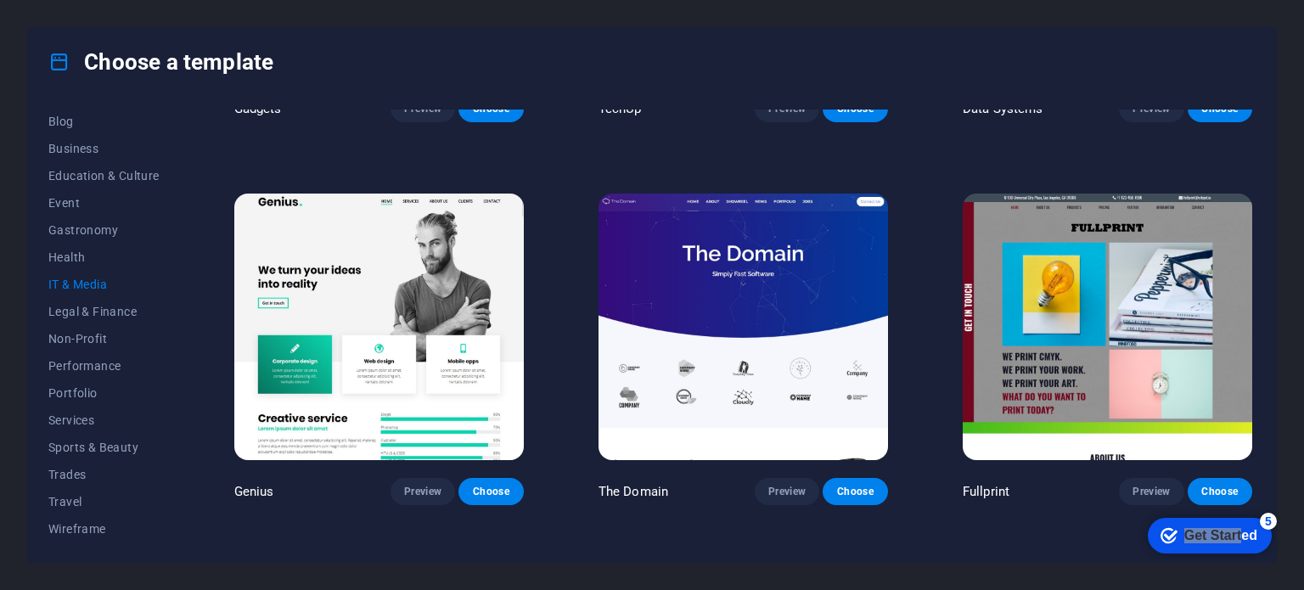
click at [744, 335] on img at bounding box center [742, 327] width 289 height 266
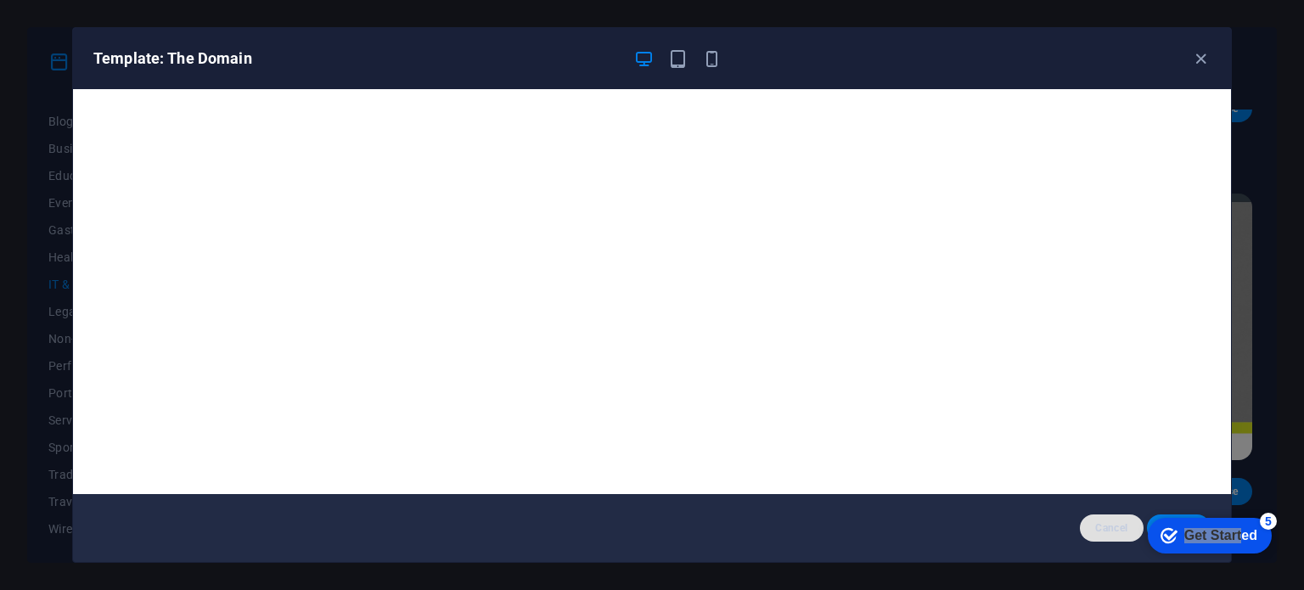
click at [1103, 527] on span "Cancel" at bounding box center [1111, 528] width 36 height 14
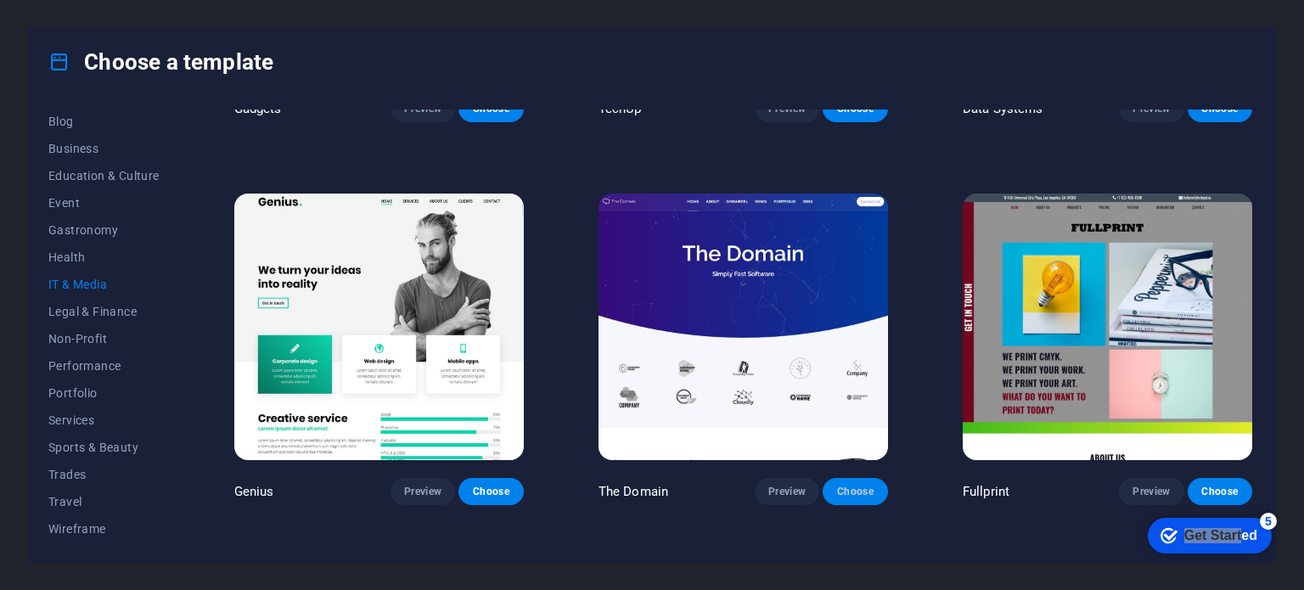
click at [854, 491] on span "Choose" at bounding box center [854, 492] width 37 height 14
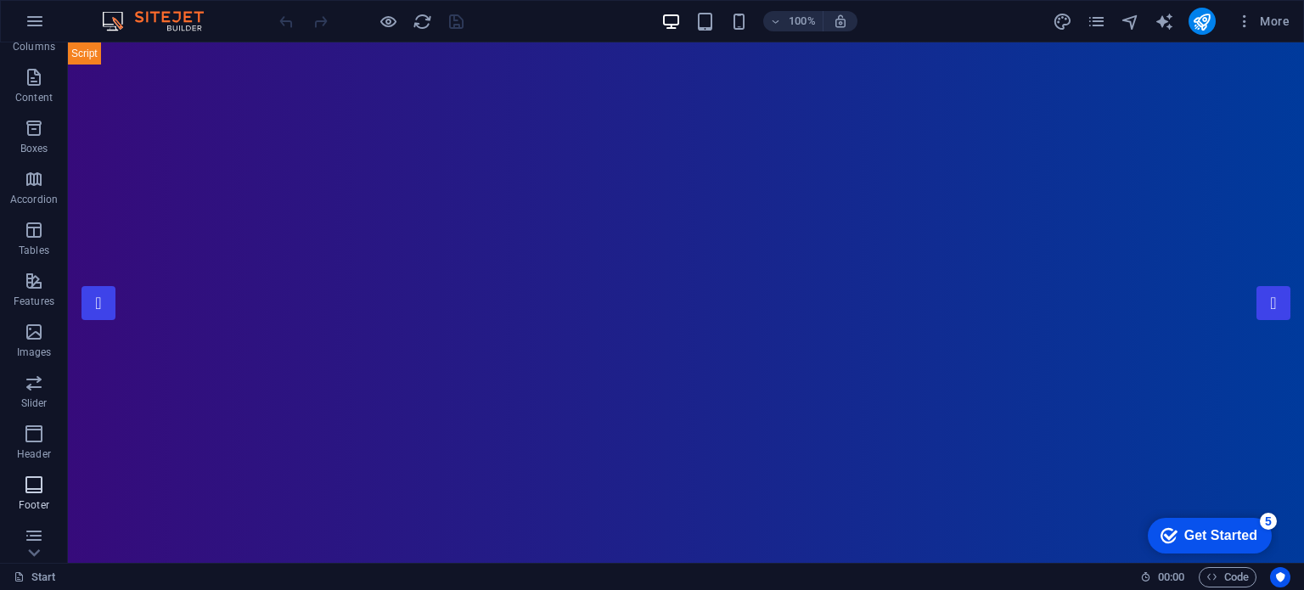
scroll to position [243, 0]
click at [1069, 20] on icon "design" at bounding box center [1062, 22] width 20 height 20
select select "px"
select select "300"
select select "px"
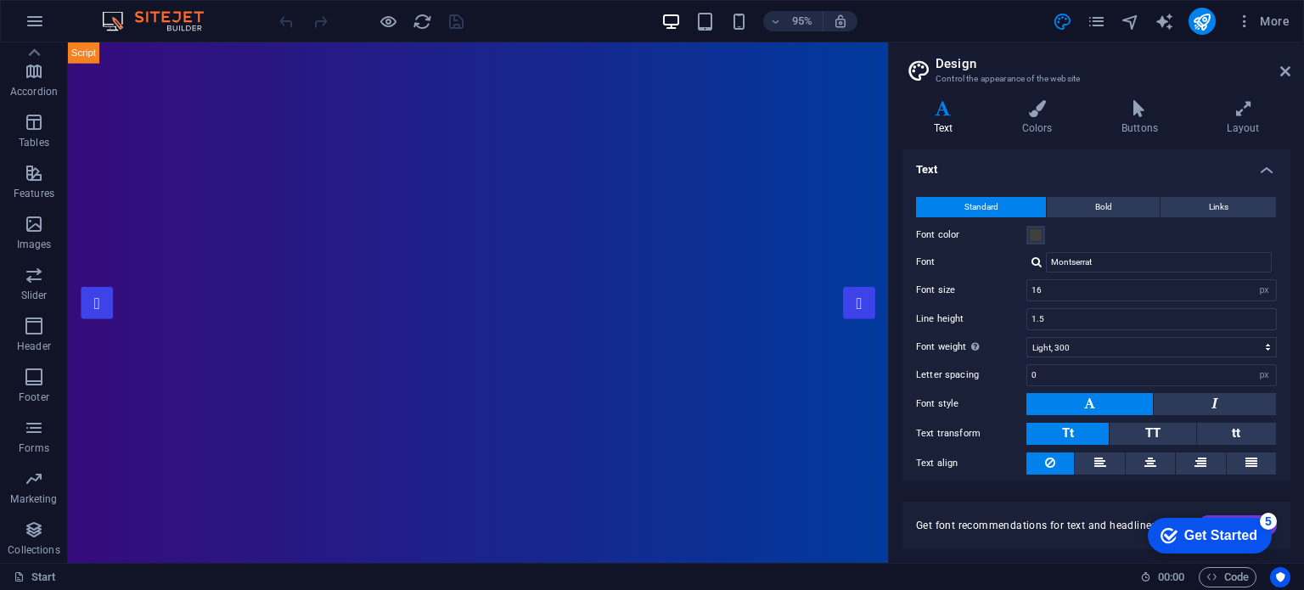
scroll to position [52, 0]
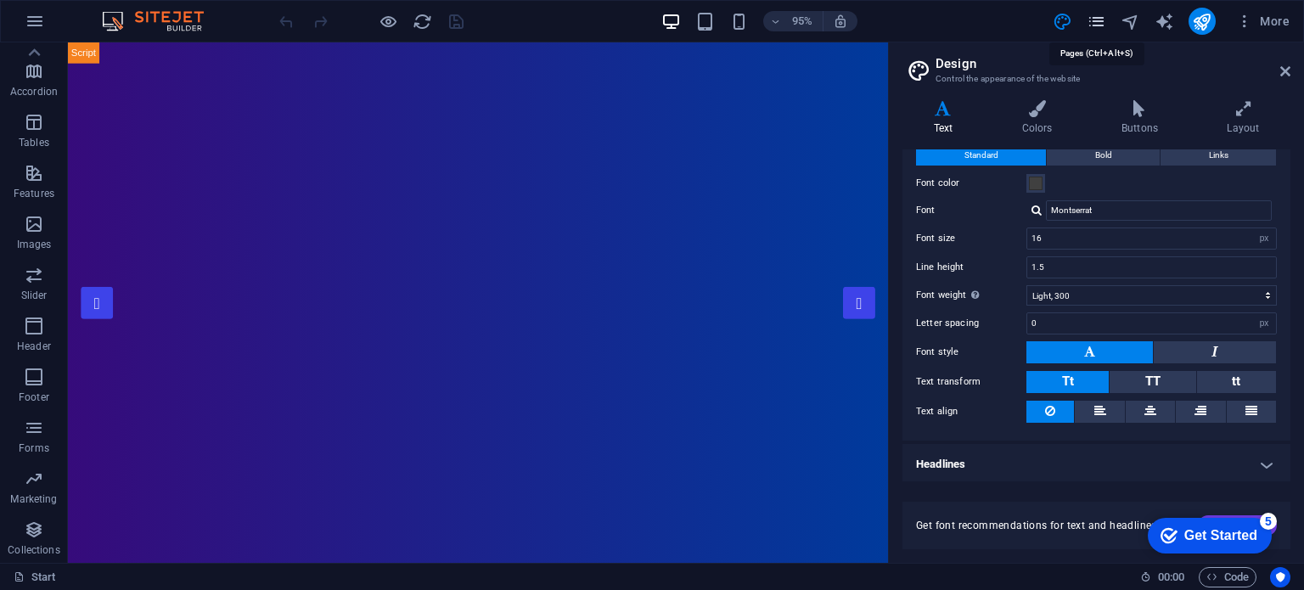
click at [1098, 20] on icon "pages" at bounding box center [1096, 22] width 20 height 20
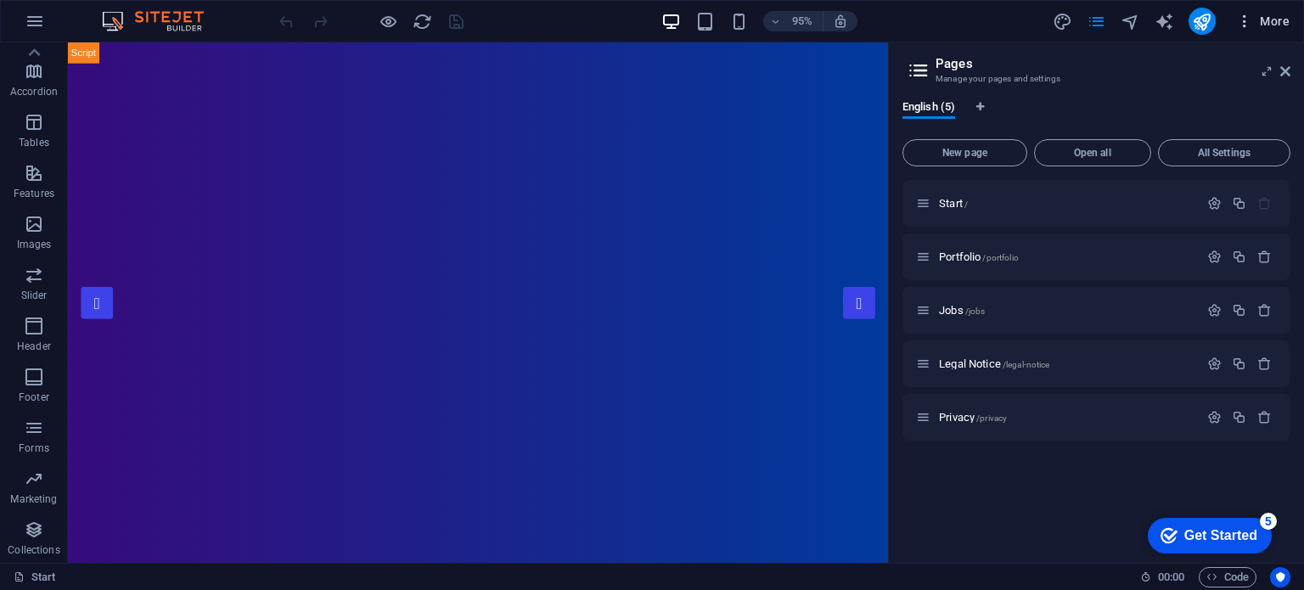
click at [1250, 25] on icon "button" at bounding box center [1244, 21] width 17 height 17
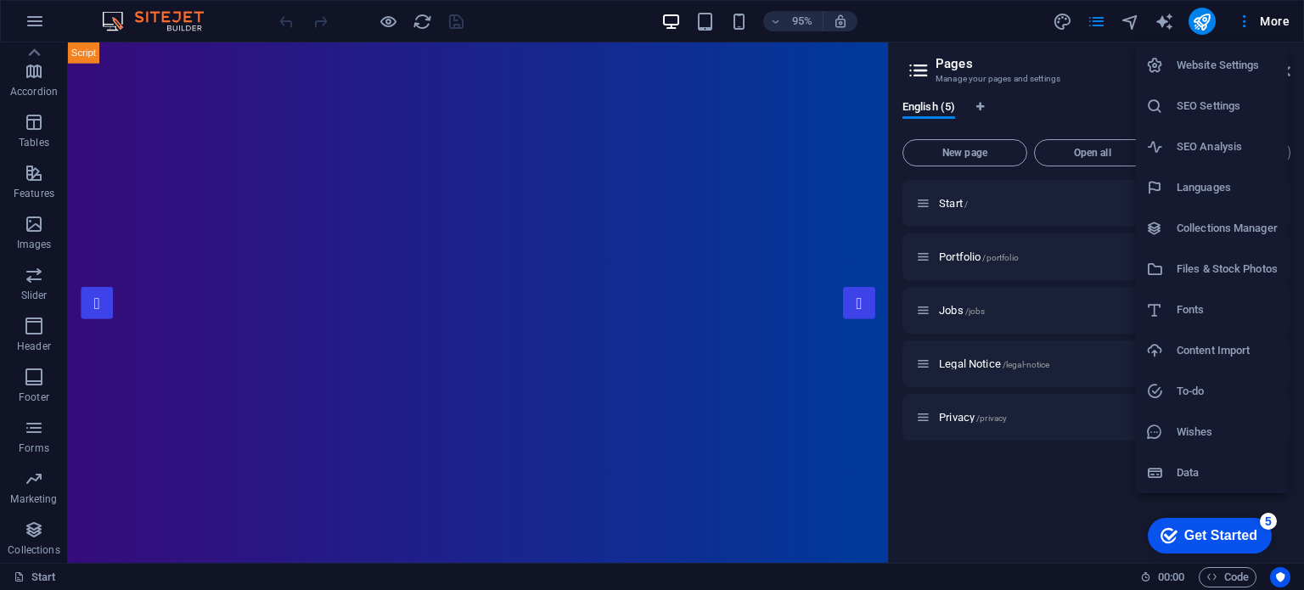
click at [680, 276] on div at bounding box center [652, 295] width 1304 height 590
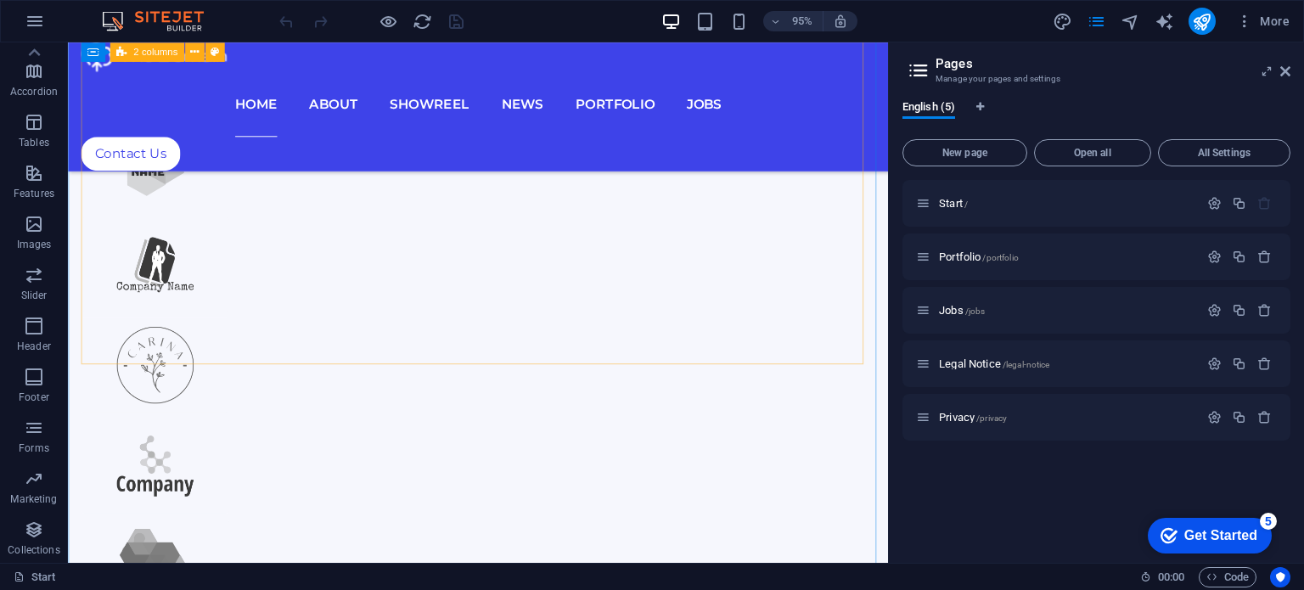
scroll to position [1782, 0]
